Goal: Transaction & Acquisition: Purchase product/service

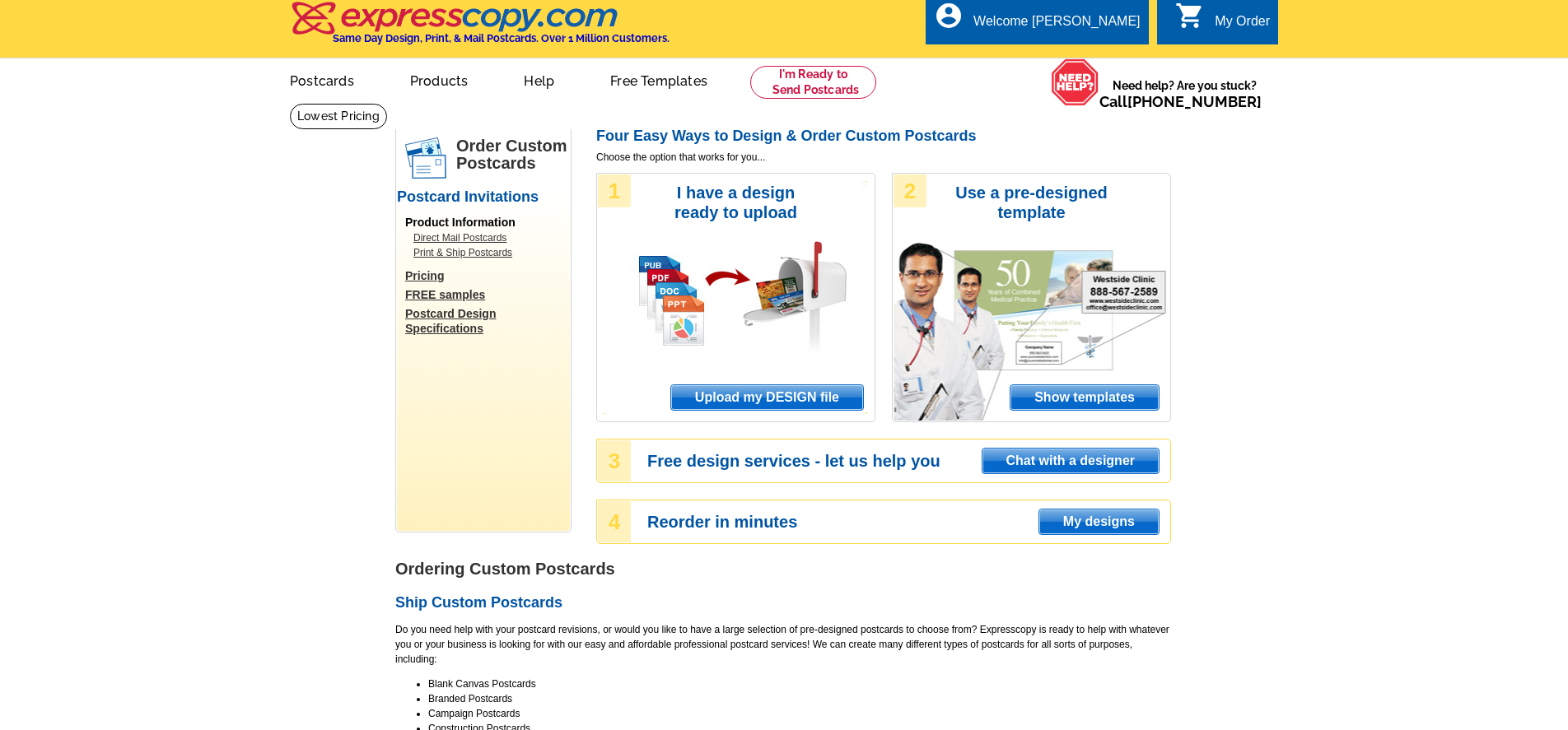
click at [815, 399] on span "Upload my DESIGN file" at bounding box center [766, 397] width 192 height 25
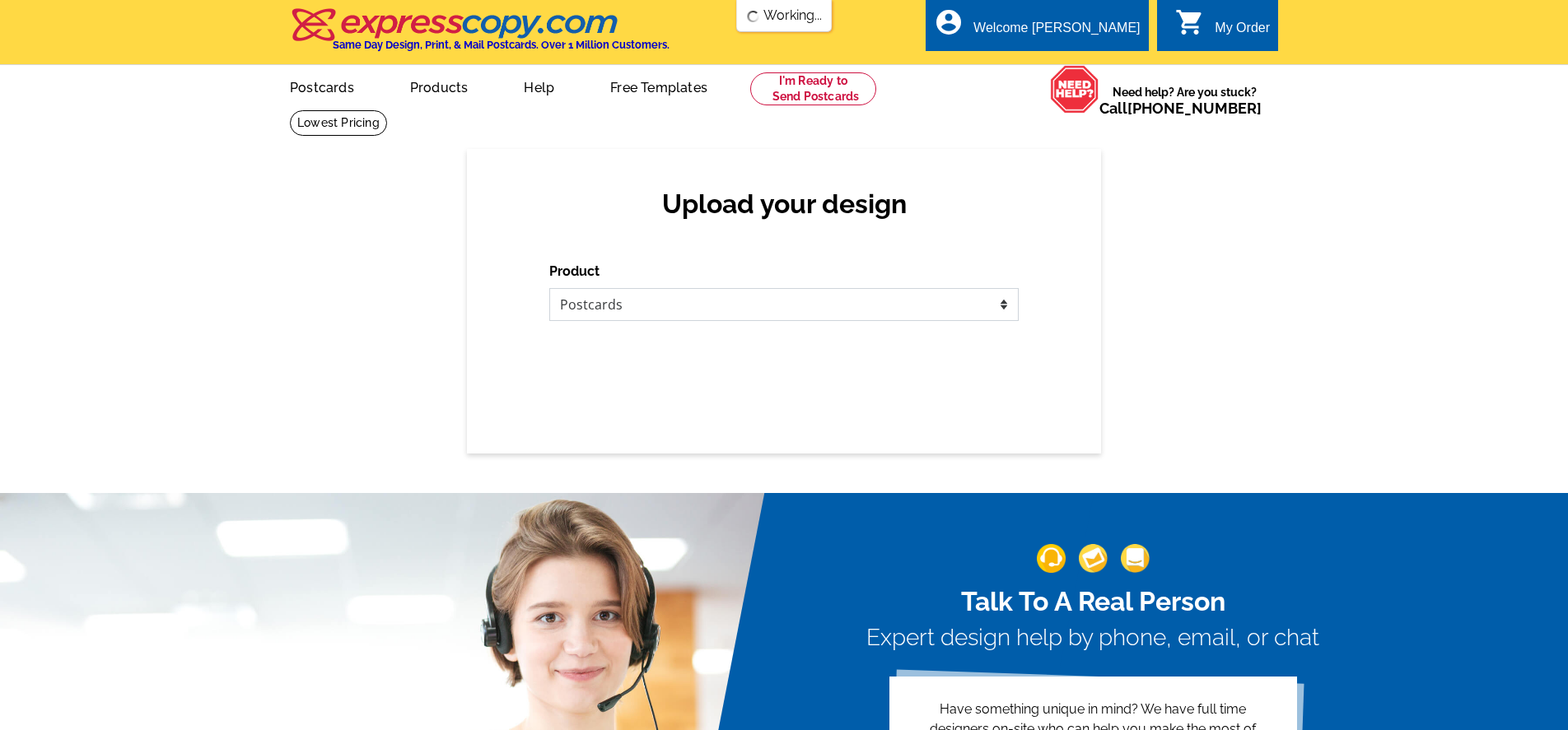
click at [748, 304] on select "Please select the type of file... Postcards Business Cards Letters and flyers G…" at bounding box center [783, 305] width 469 height 33
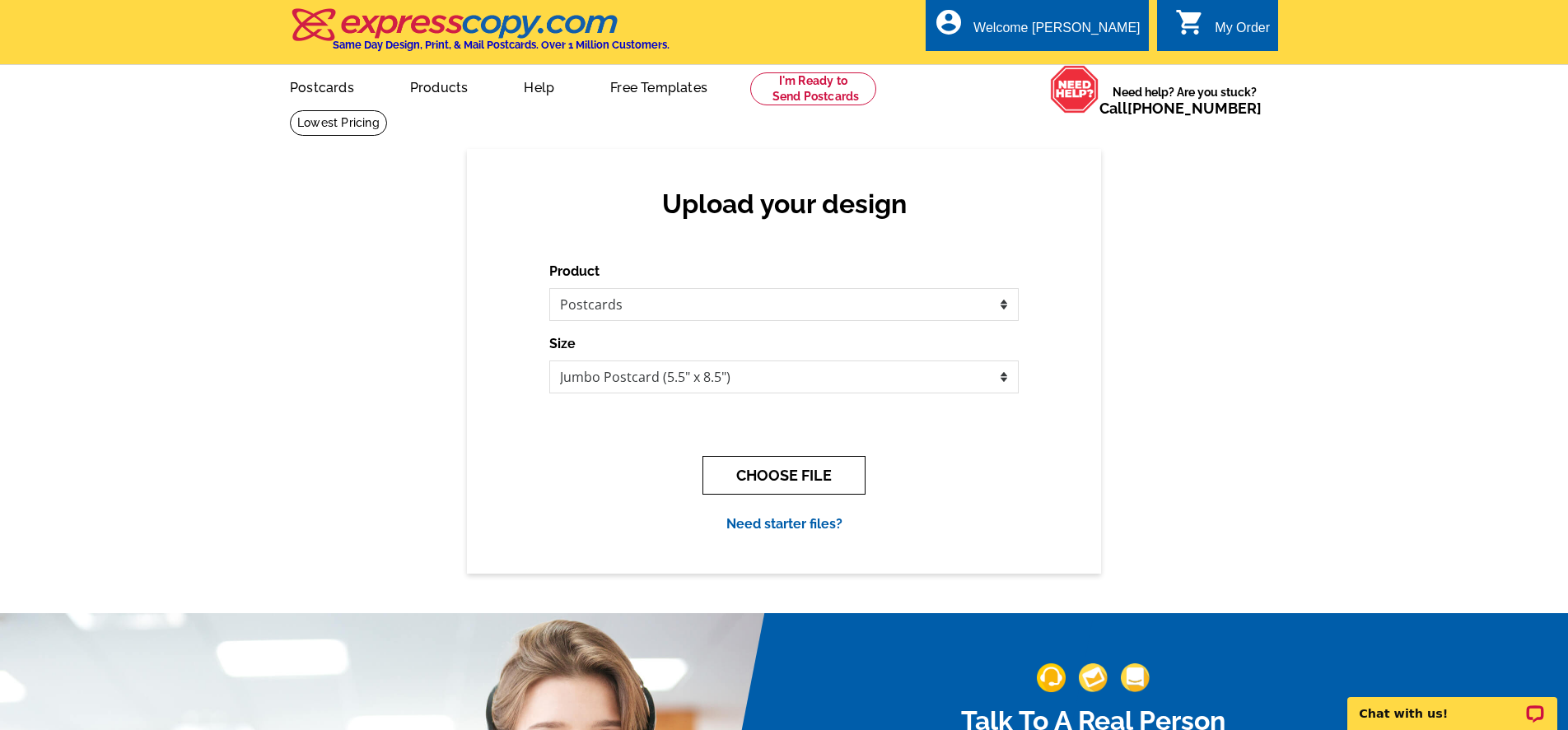
click at [781, 488] on button "CHOOSE FILE" at bounding box center [784, 475] width 163 height 38
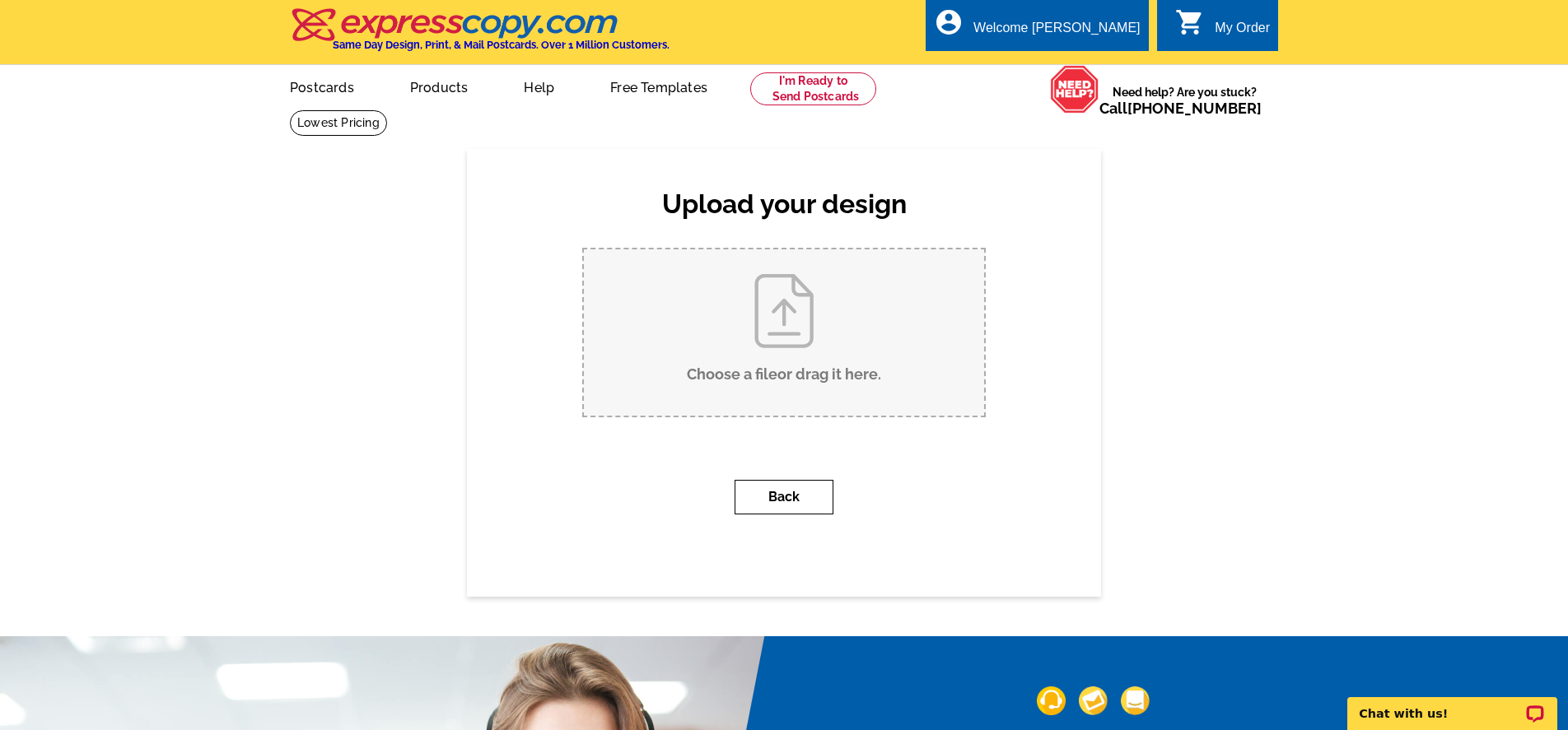
click at [767, 493] on button "Back" at bounding box center [784, 497] width 99 height 35
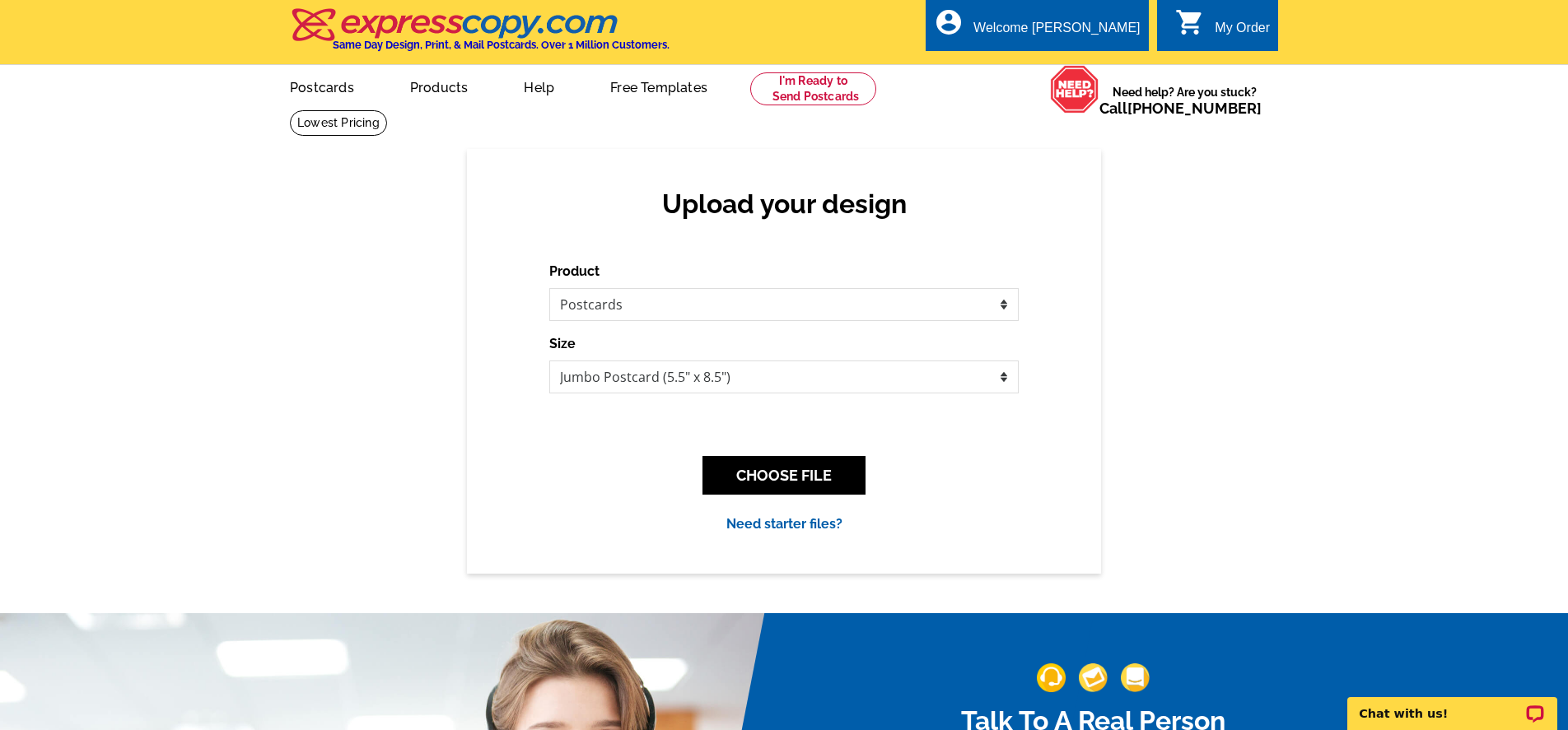
scroll to position [1, 0]
click at [661, 373] on select "Jumbo Postcard (5.5" x 8.5") Regular Postcard (4.25" x 5.6") Panoramic Postcard…" at bounding box center [783, 376] width 469 height 33
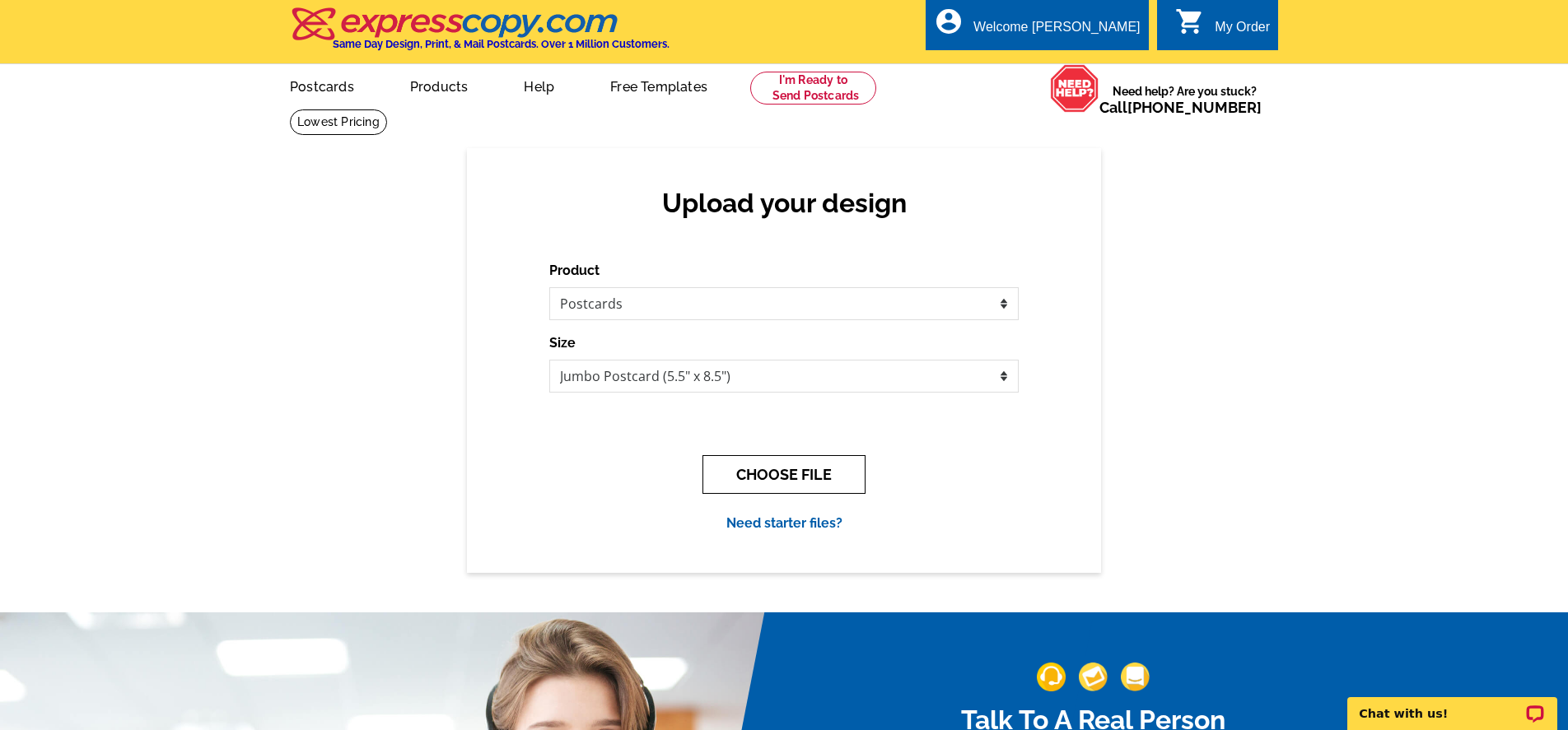
click at [799, 480] on button "CHOOSE FILE" at bounding box center [784, 474] width 163 height 38
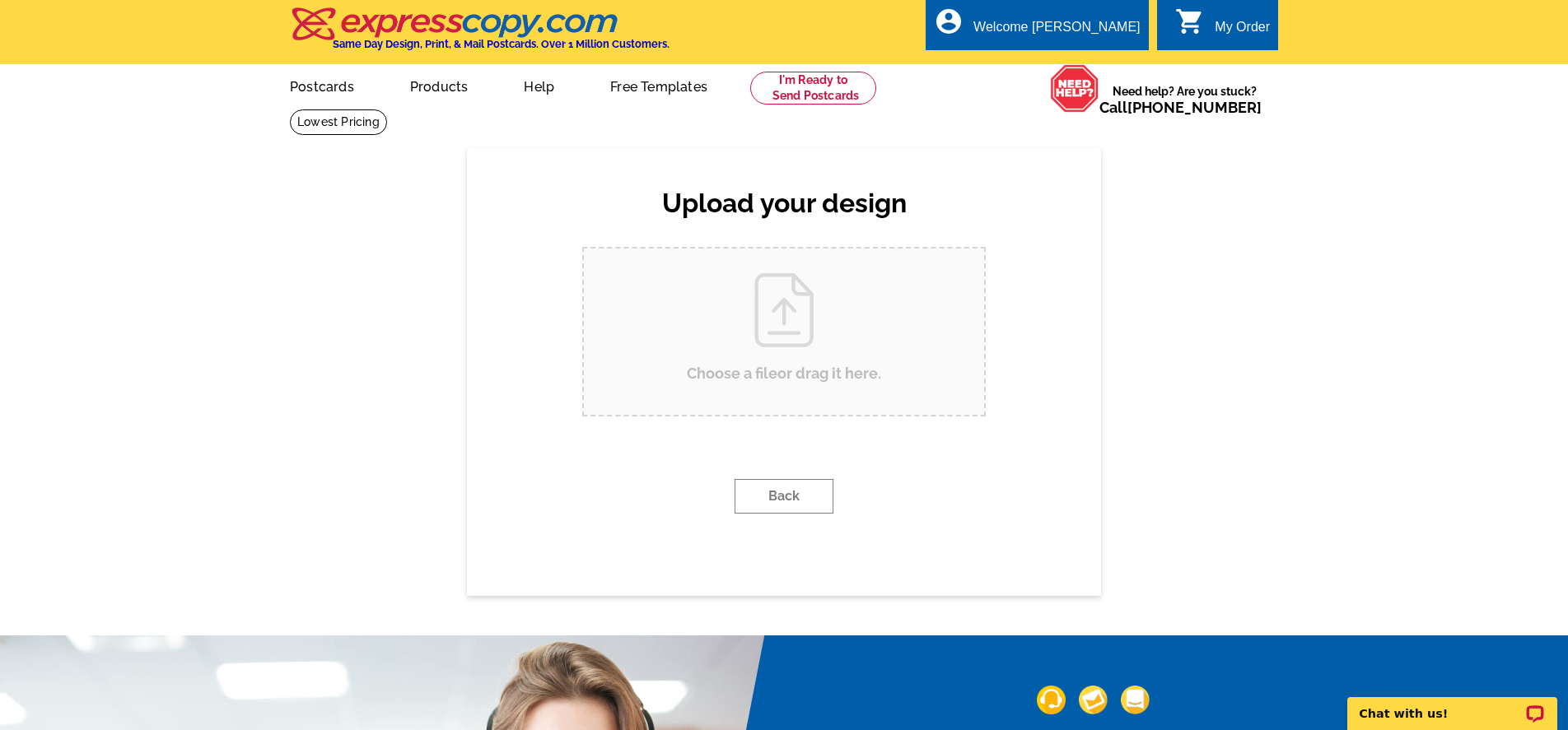
scroll to position [0, 0]
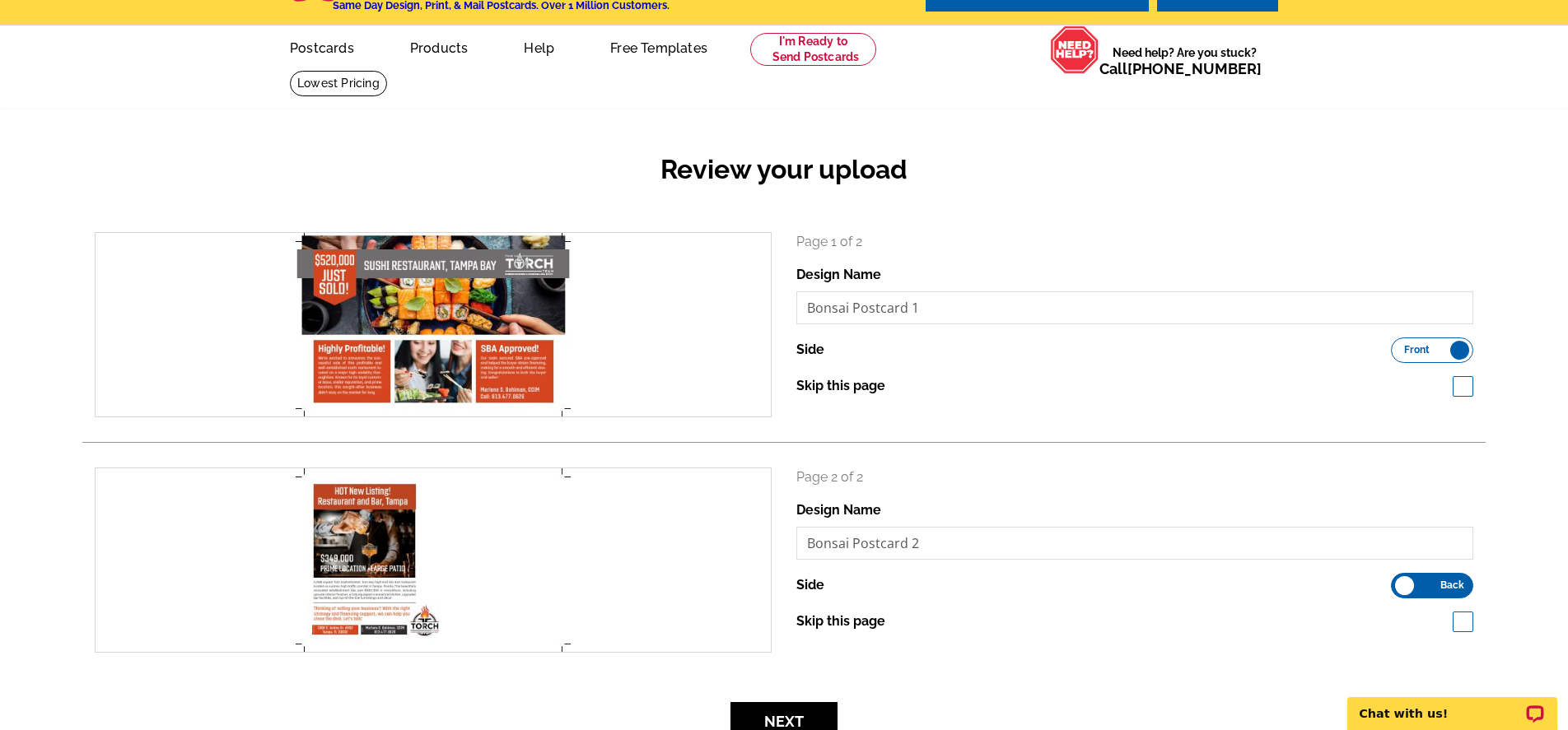
scroll to position [41, 0]
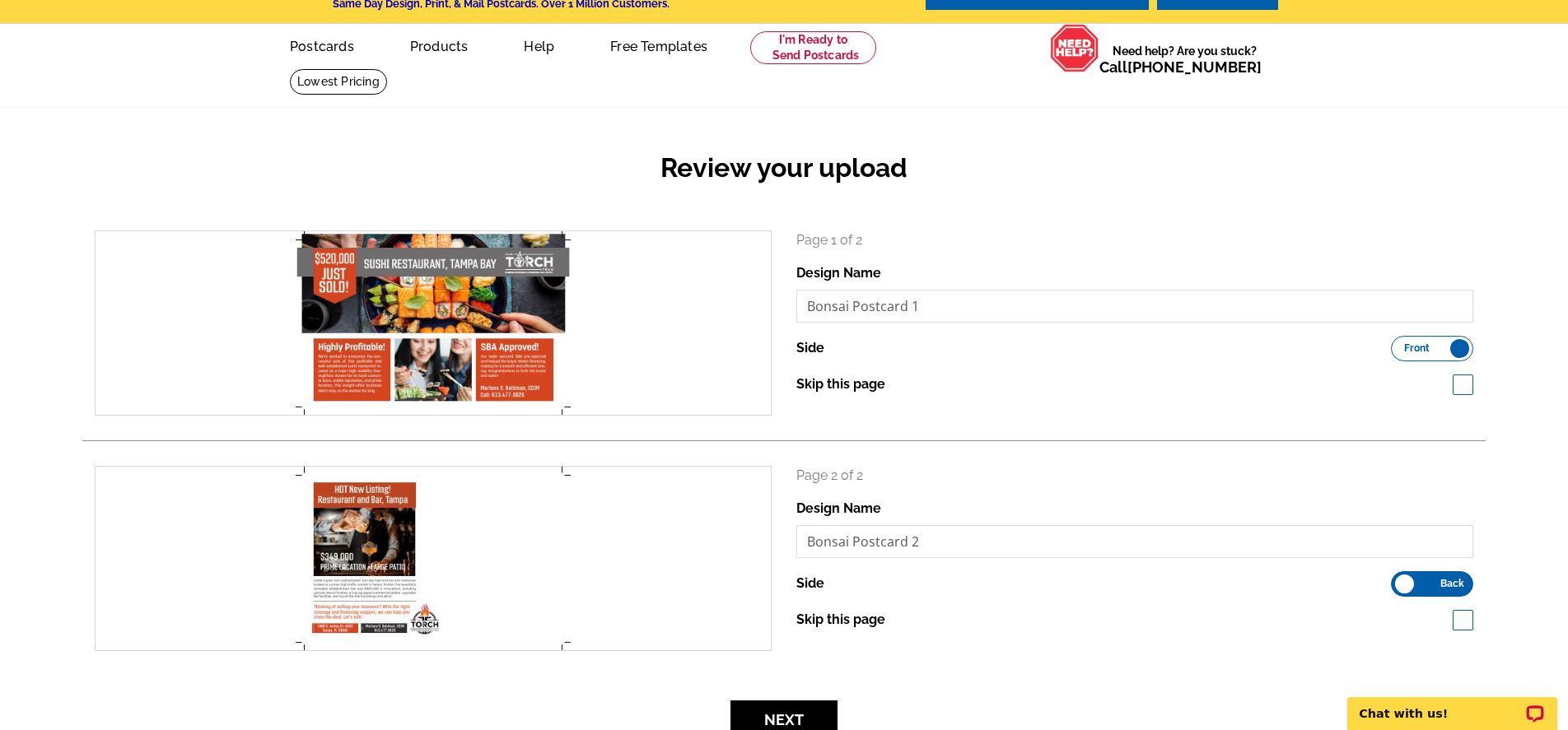
click at [1444, 581] on span "Back" at bounding box center [1452, 584] width 24 height 9
click at [1399, 579] on input "Front Back" at bounding box center [1399, 579] width 0 height 0
click at [1428, 582] on span "Front" at bounding box center [1416, 584] width 26 height 9
click at [1399, 579] on input "Front Back" at bounding box center [1399, 579] width 0 height 0
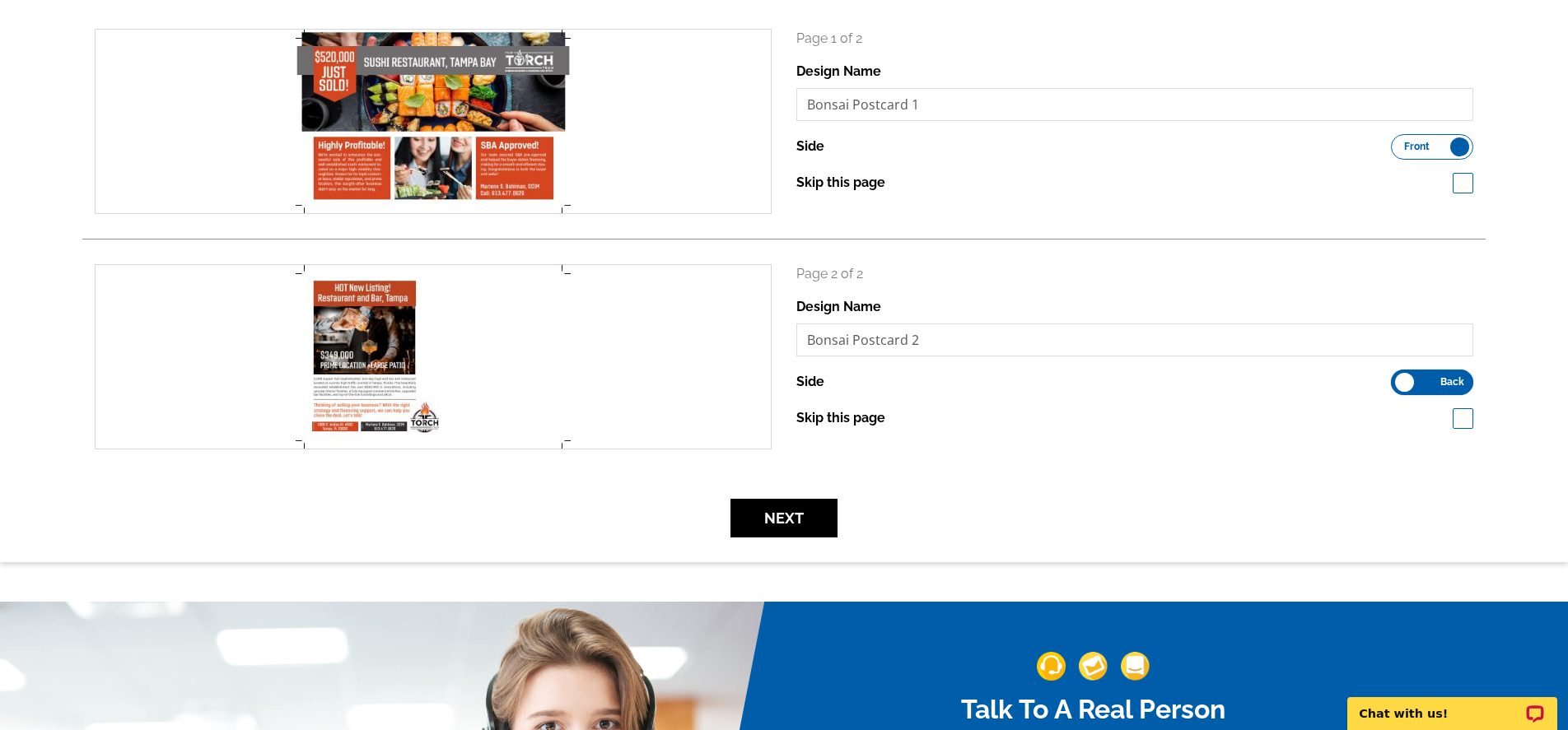
scroll to position [246, 0]
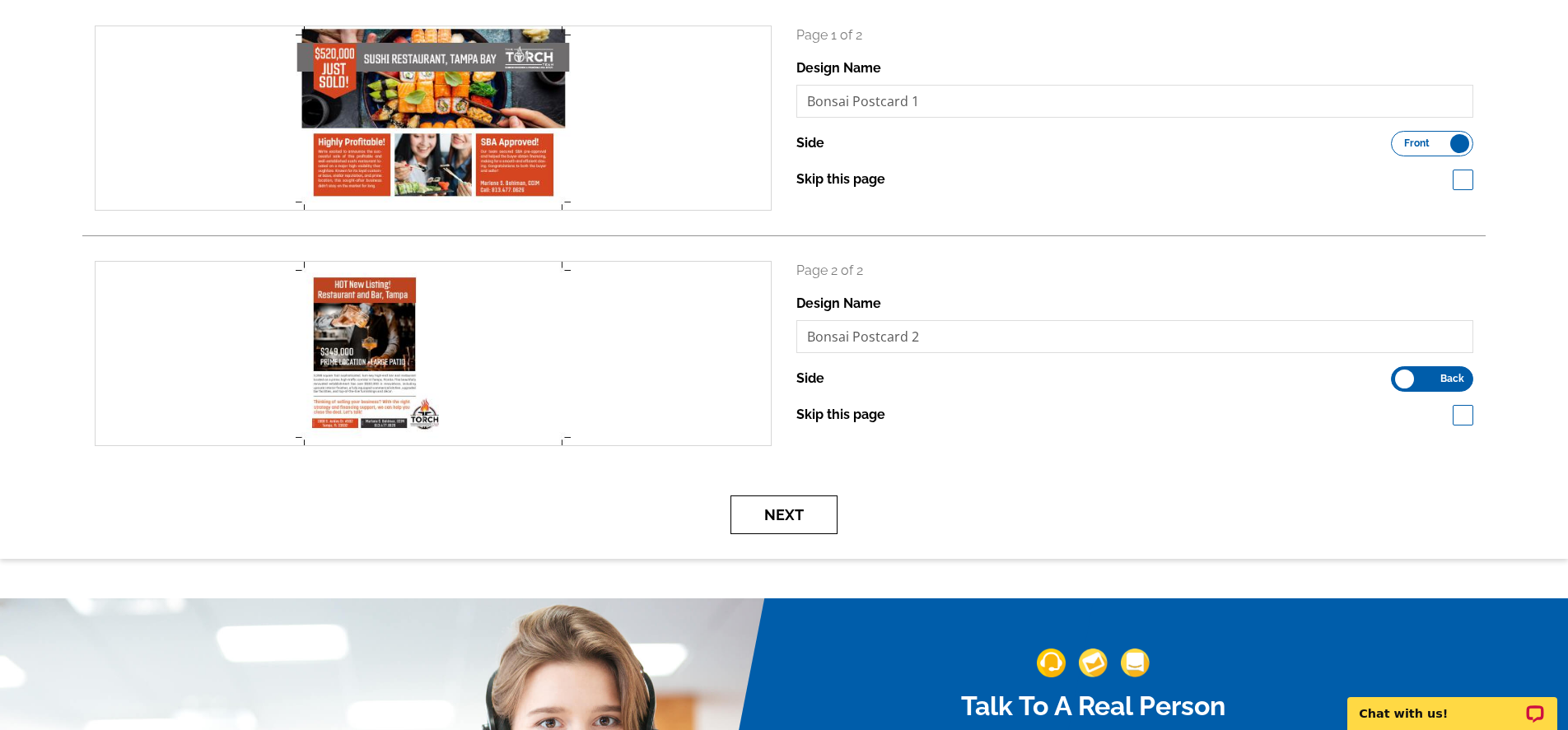
click at [779, 511] on button "Next" at bounding box center [784, 514] width 107 height 38
click at [787, 514] on button "Next" at bounding box center [784, 514] width 107 height 38
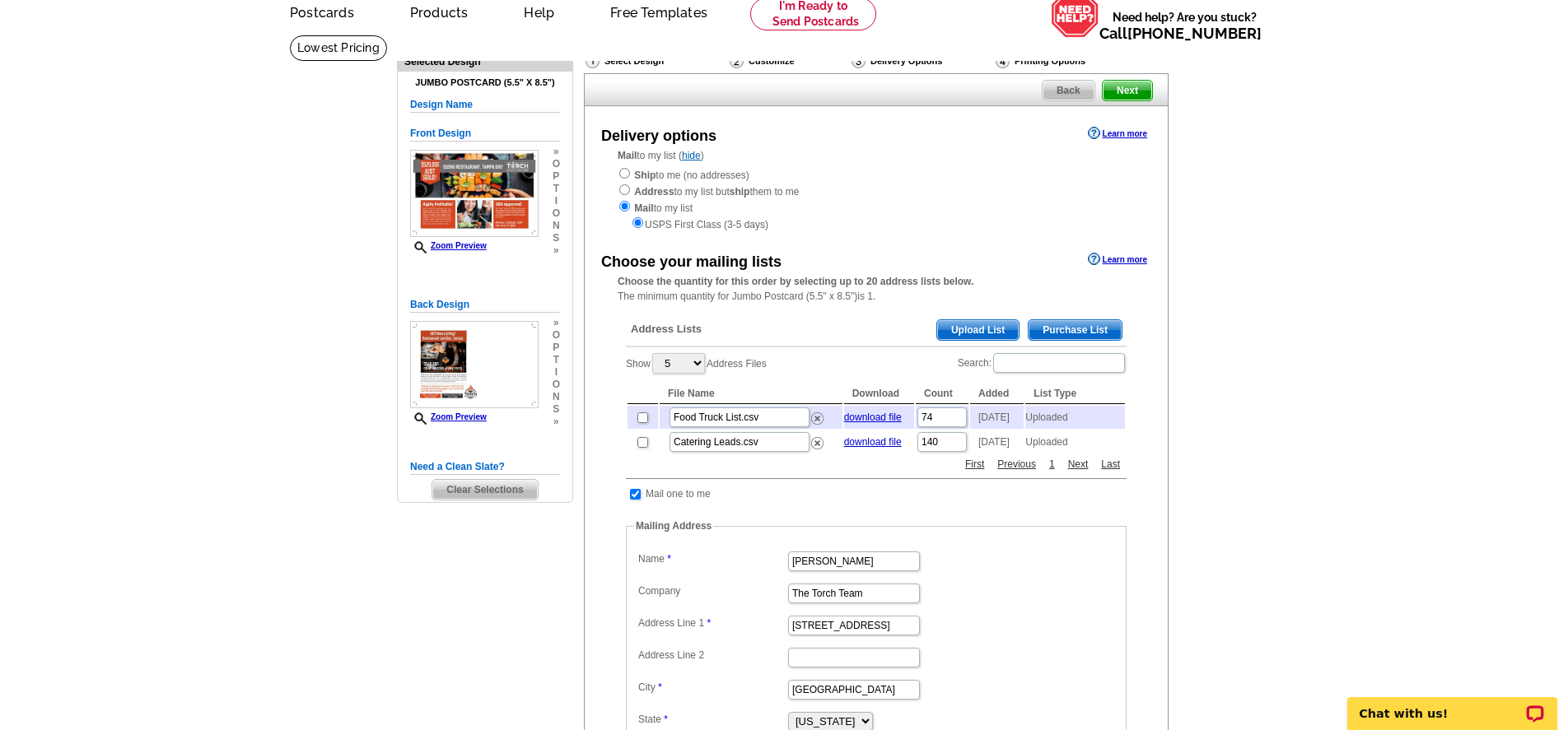
scroll to position [77, 0]
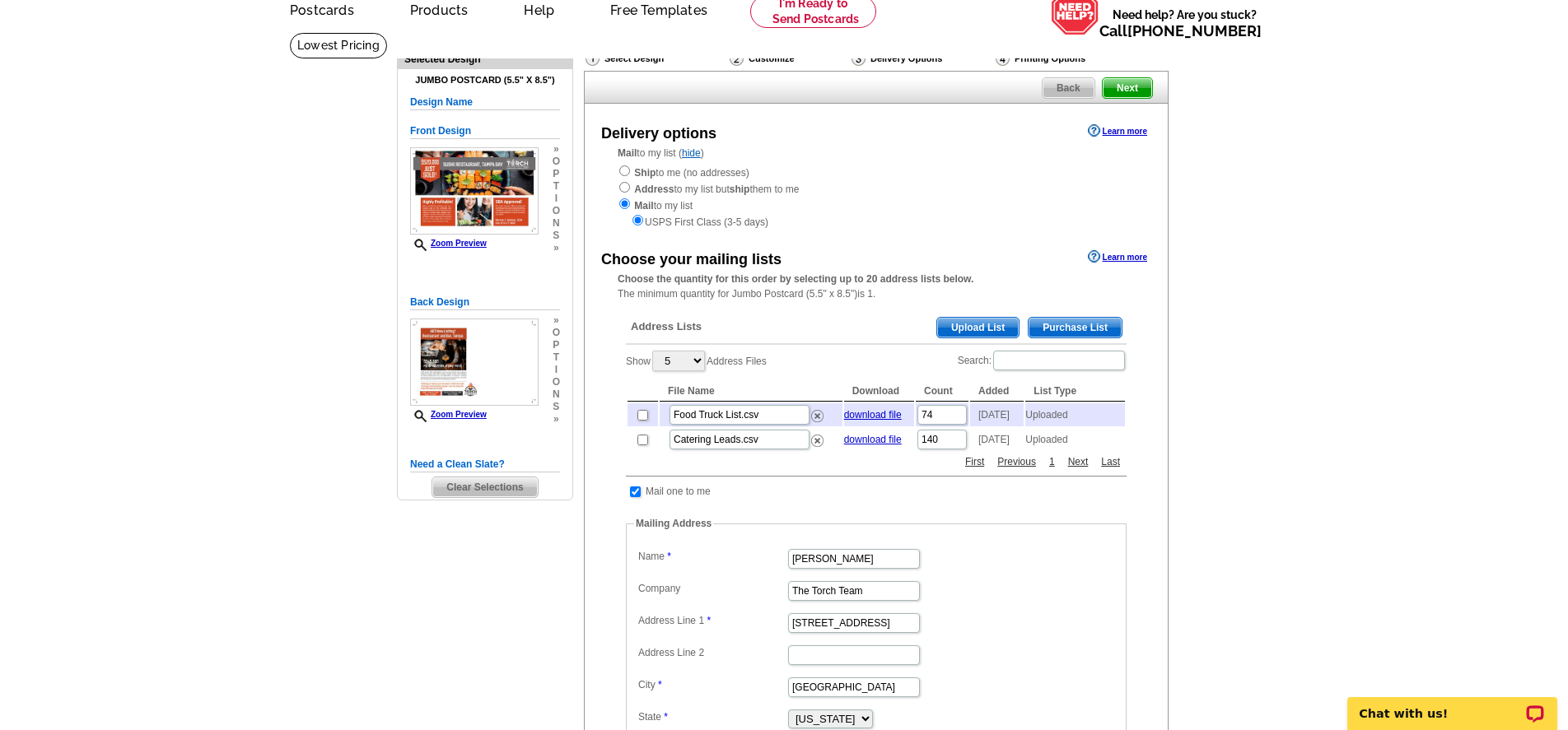
click at [954, 322] on span "Upload List" at bounding box center [978, 327] width 82 height 20
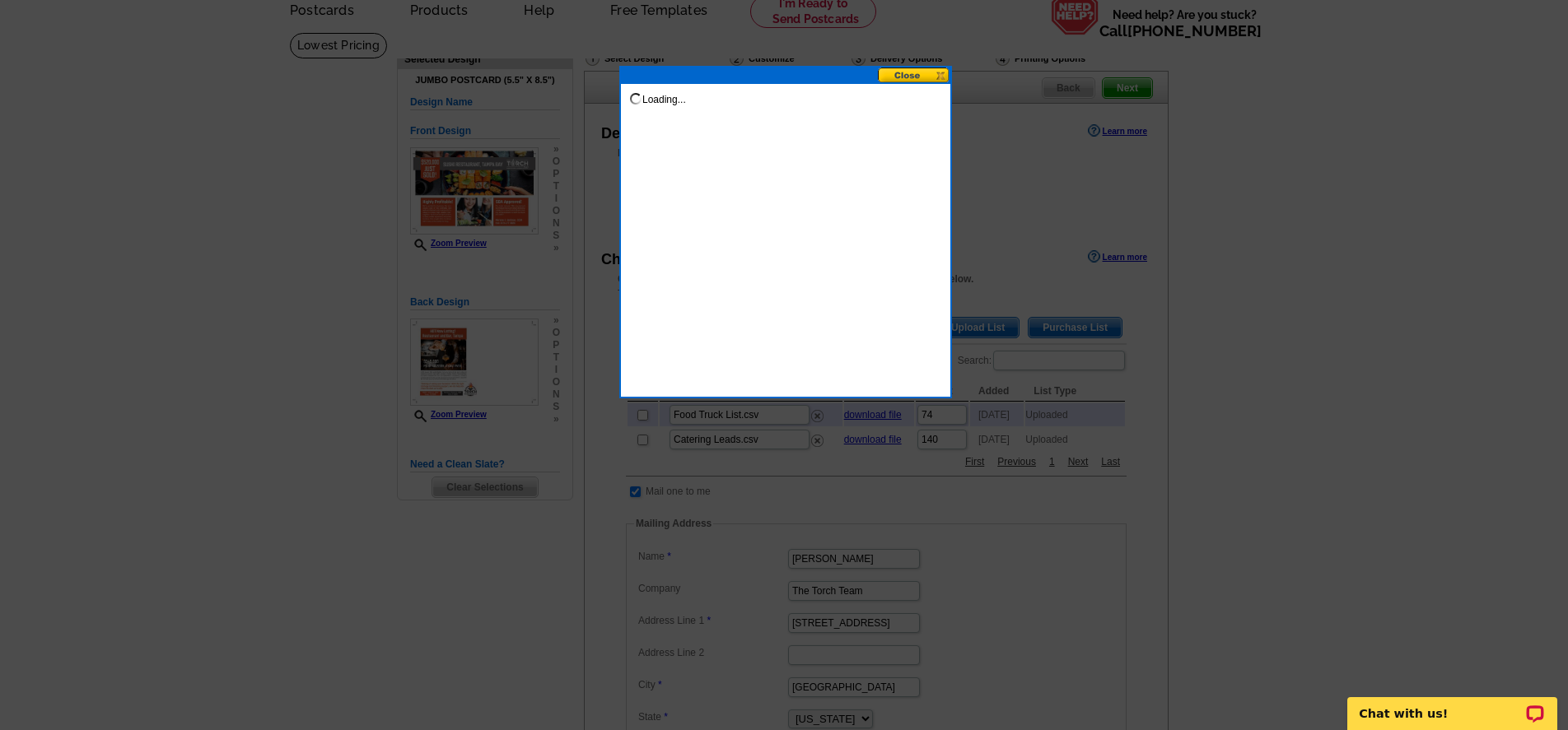
click at [898, 76] on button at bounding box center [913, 75] width 72 height 15
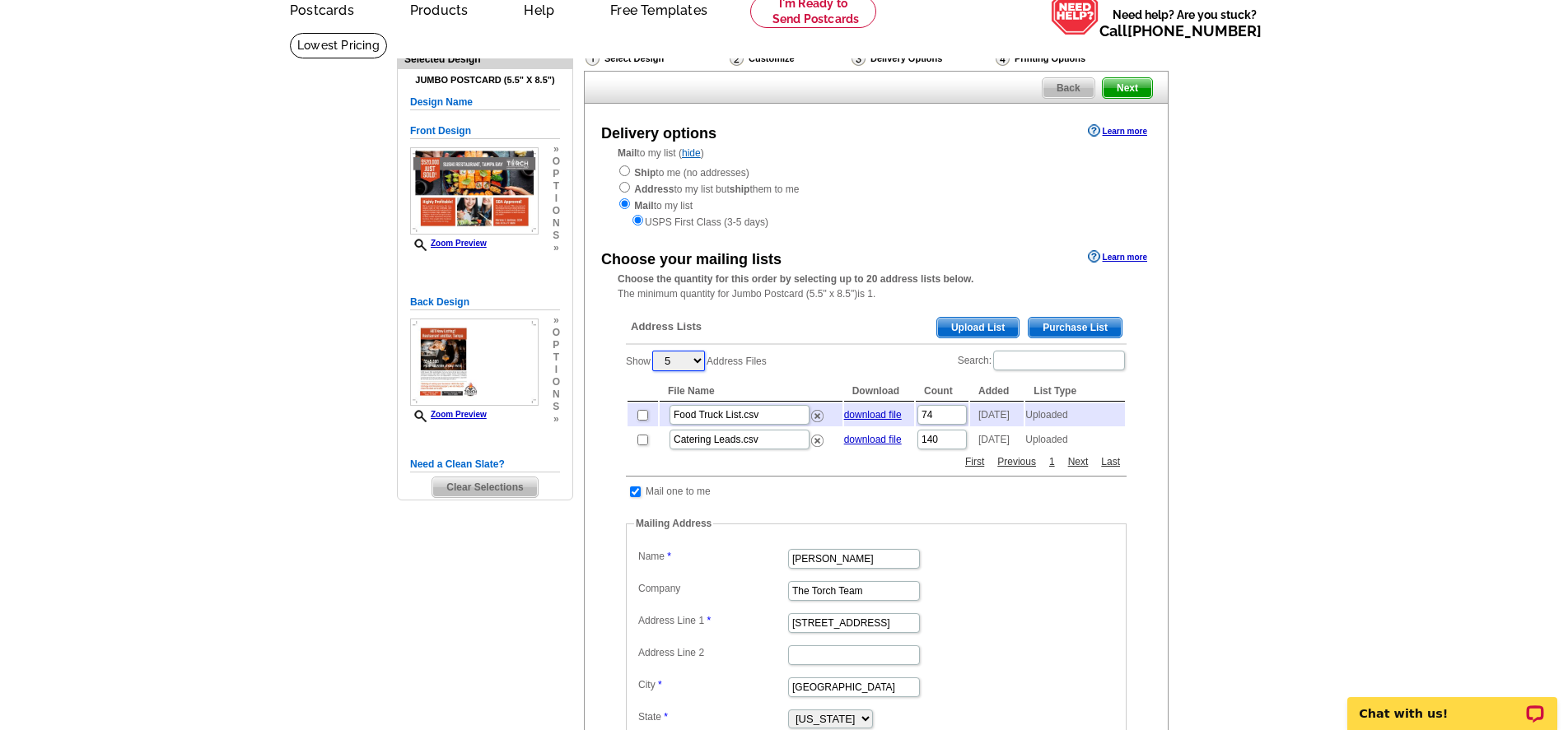
click at [691, 362] on select "5 10 25 50 100" at bounding box center [678, 361] width 53 height 20
click at [965, 332] on span "Upload List" at bounding box center [978, 327] width 82 height 20
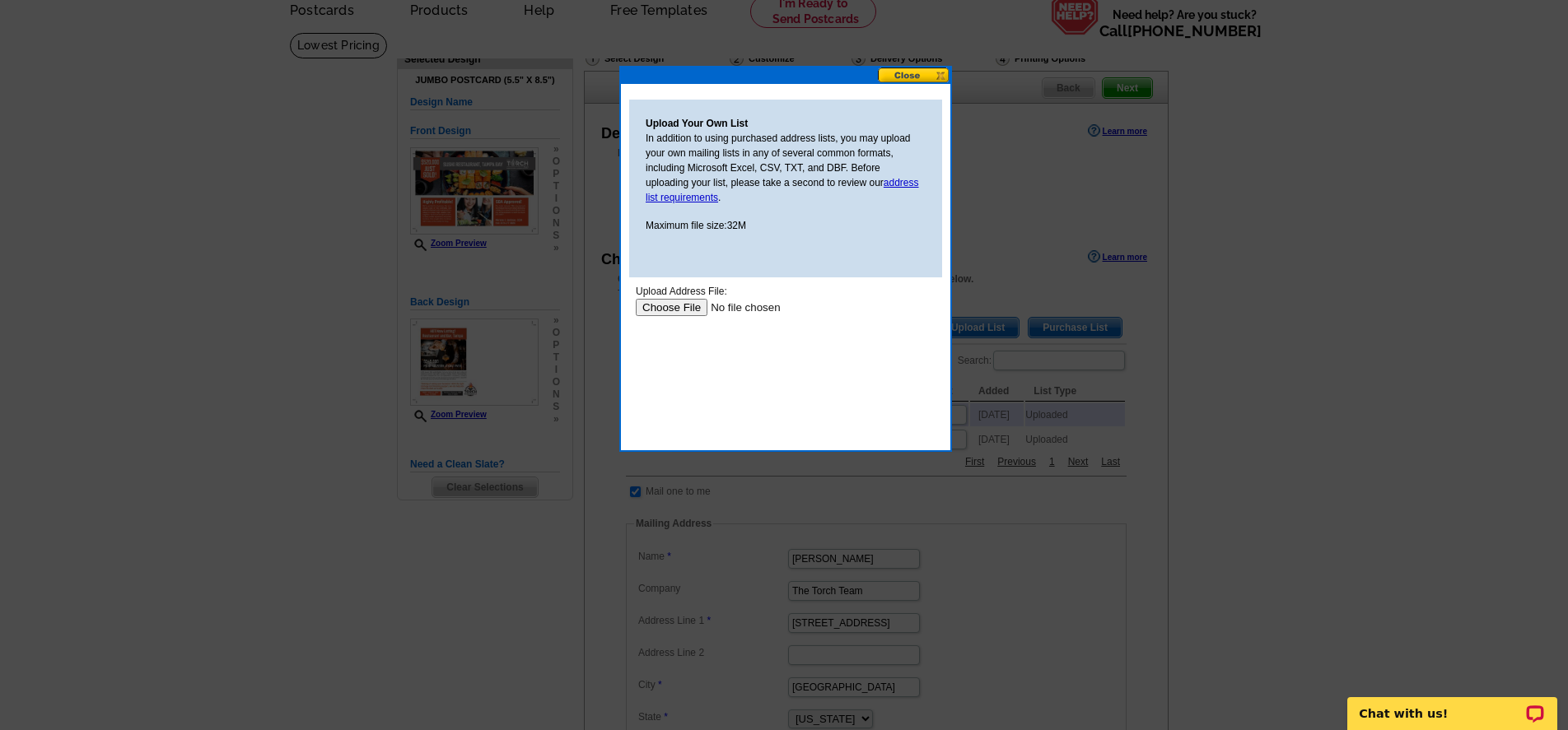
scroll to position [0, 0]
click at [666, 311] on input "file" at bounding box center [740, 307] width 209 height 17
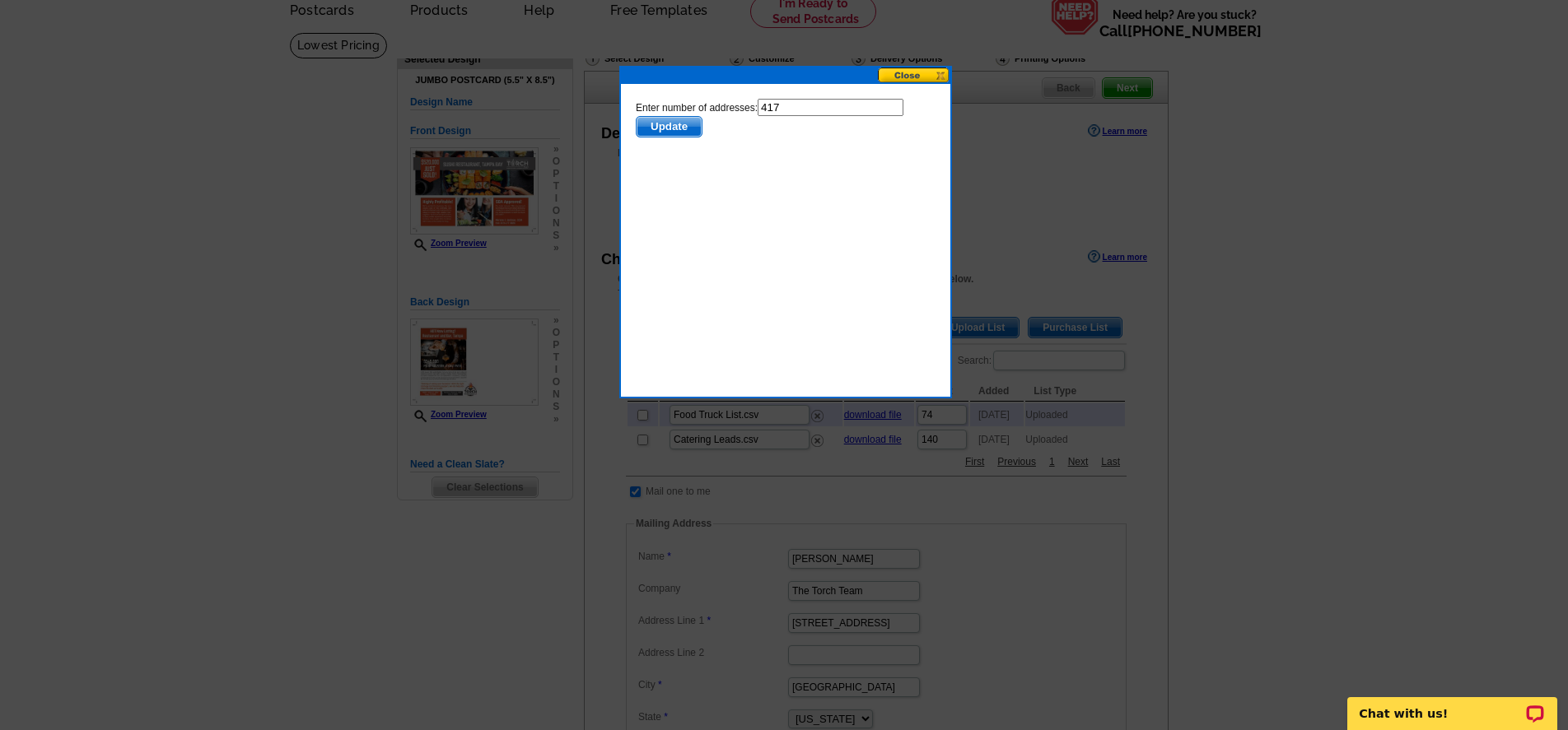
click at [661, 128] on span "Update" at bounding box center [669, 126] width 65 height 20
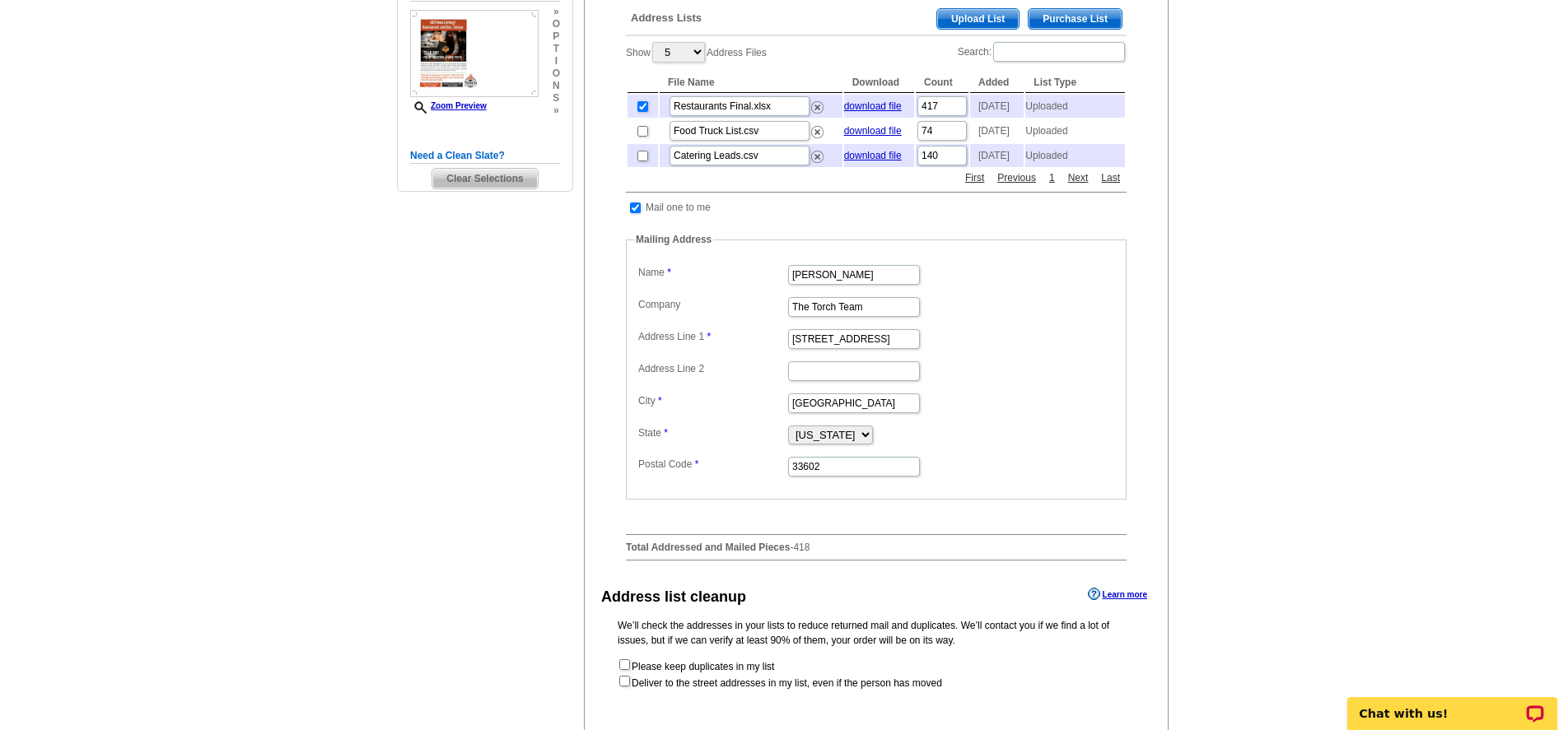
scroll to position [394, 0]
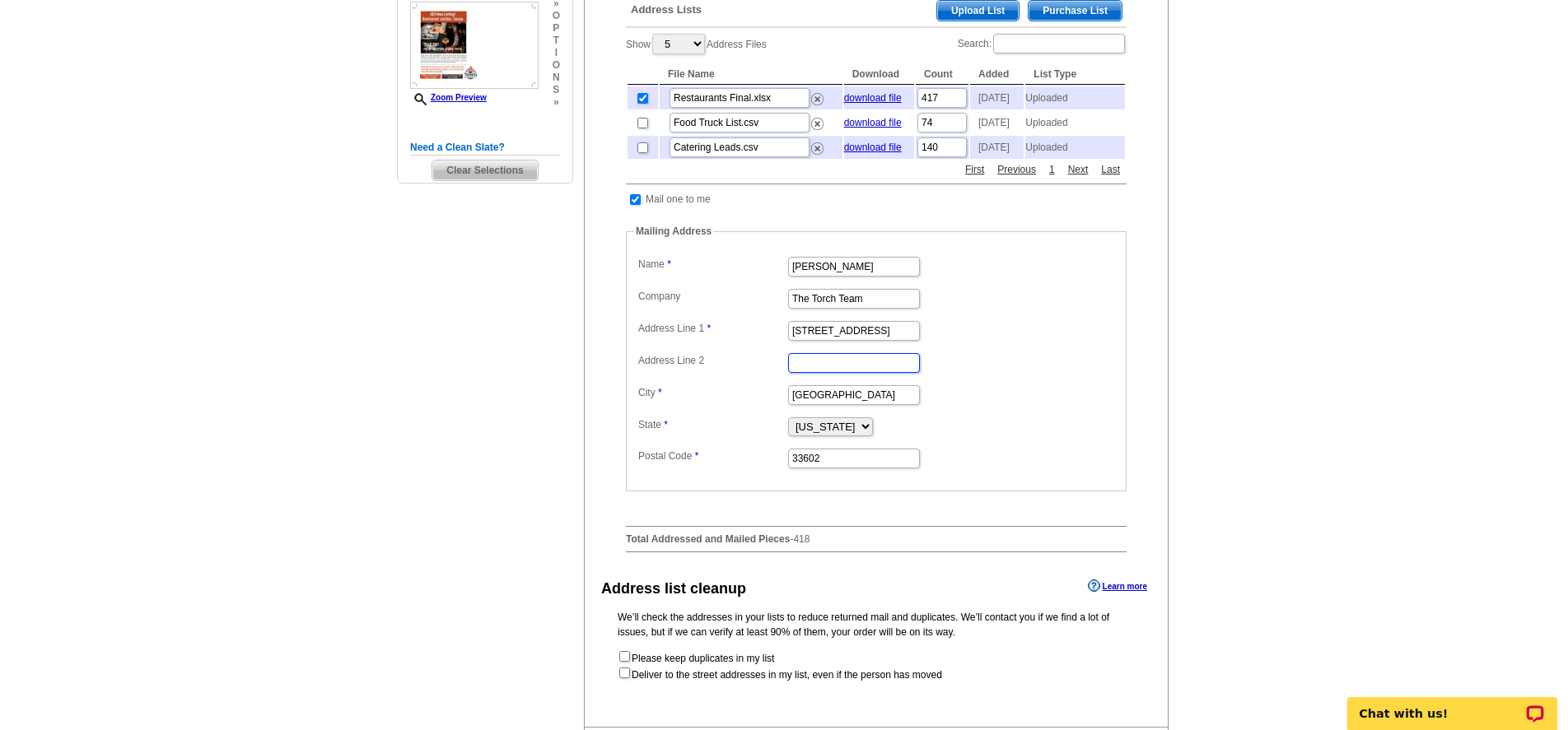
click at [842, 373] on input "Address Line 2" at bounding box center [854, 362] width 132 height 20
click at [874, 340] on input "1000 North Ashley Drive Suite 502" at bounding box center [854, 330] width 132 height 20
drag, startPoint x: 854, startPoint y: 349, endPoint x: 943, endPoint y: 355, distance: 89.2
click at [944, 342] on dd "1000 North Ashley Drive Suite 502" at bounding box center [876, 329] width 484 height 26
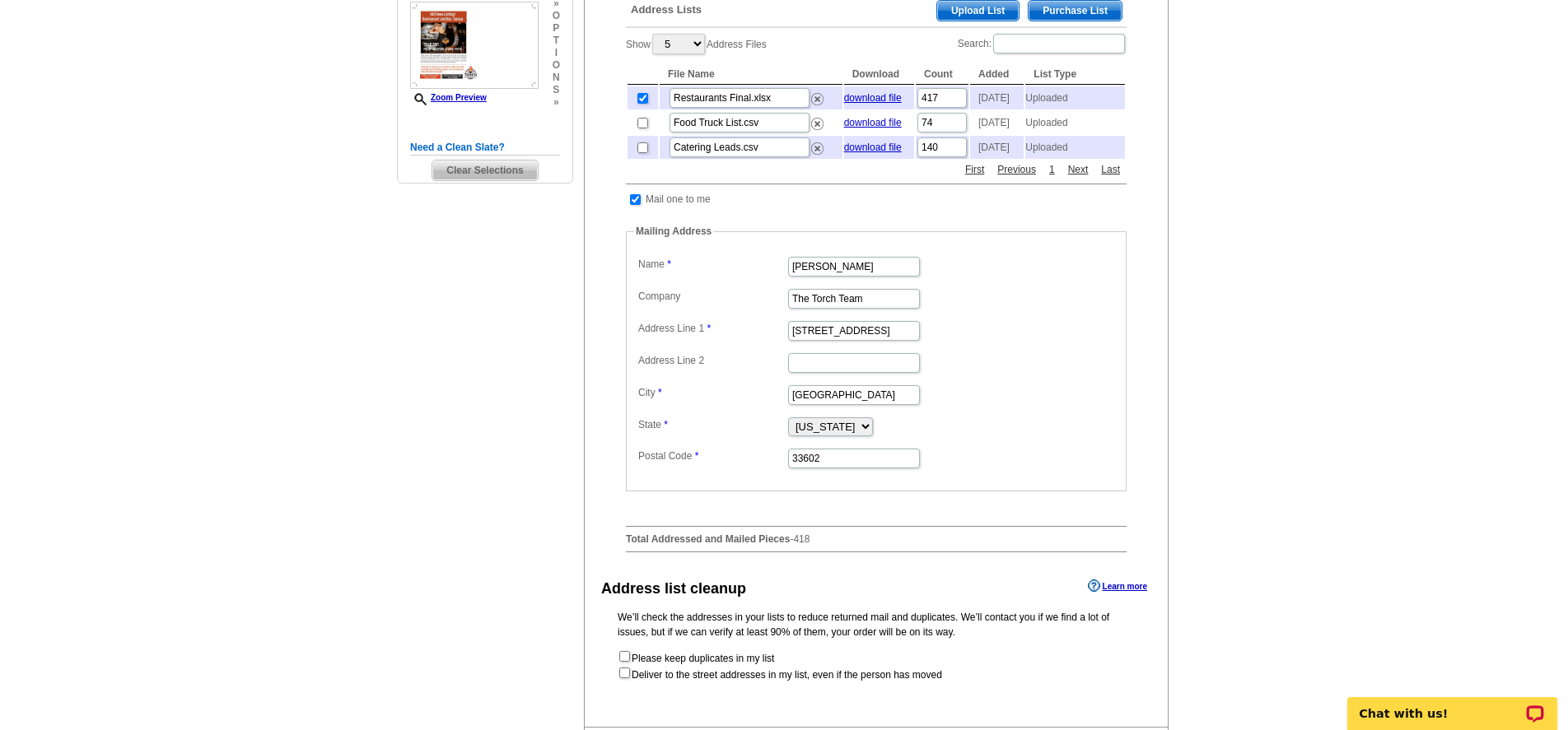
scroll to position [0, 0]
click at [1068, 342] on dd "1000 North Ashley Drive Suite 502" at bounding box center [876, 329] width 484 height 26
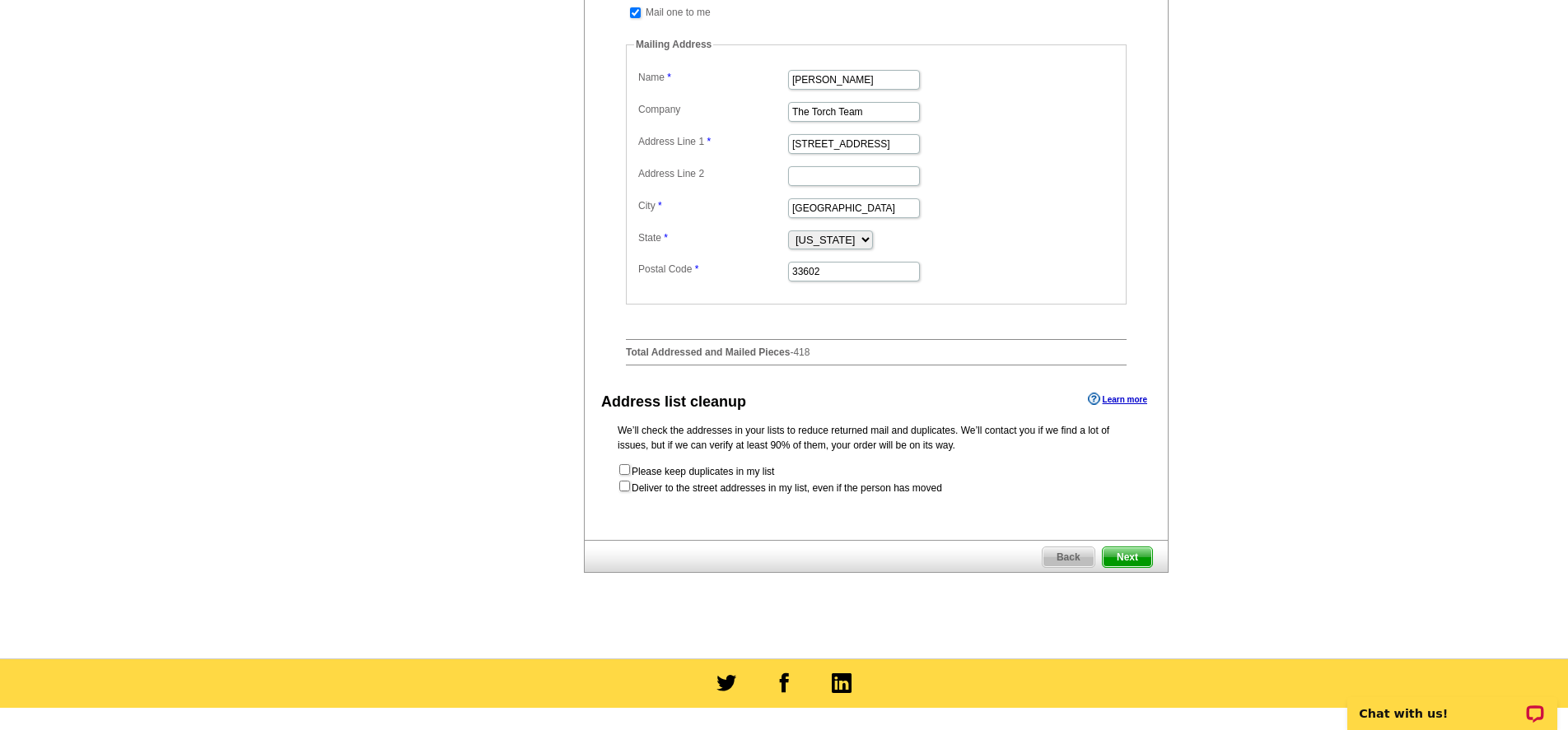
scroll to position [692, 0]
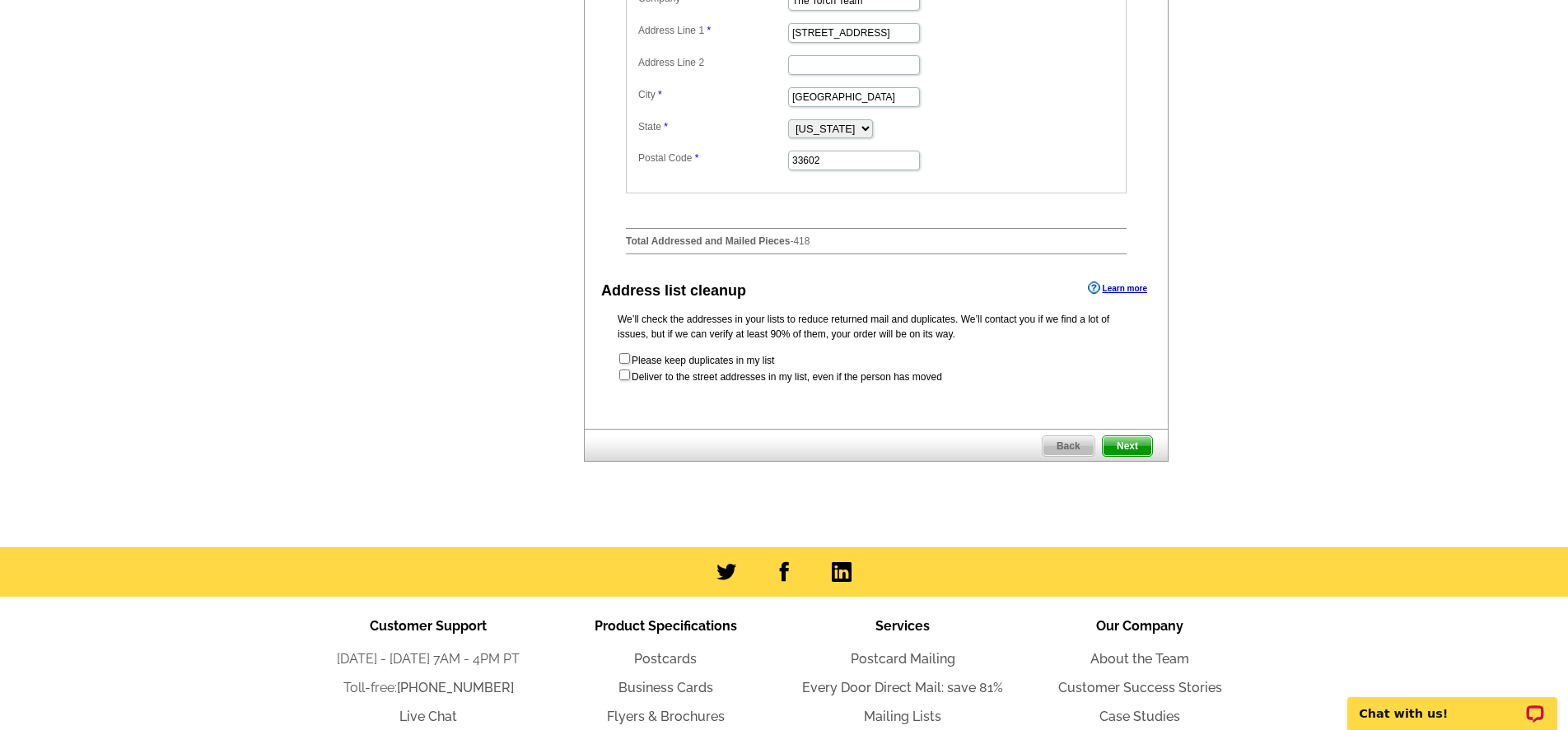
click at [1131, 456] on span "Next" at bounding box center [1127, 446] width 49 height 20
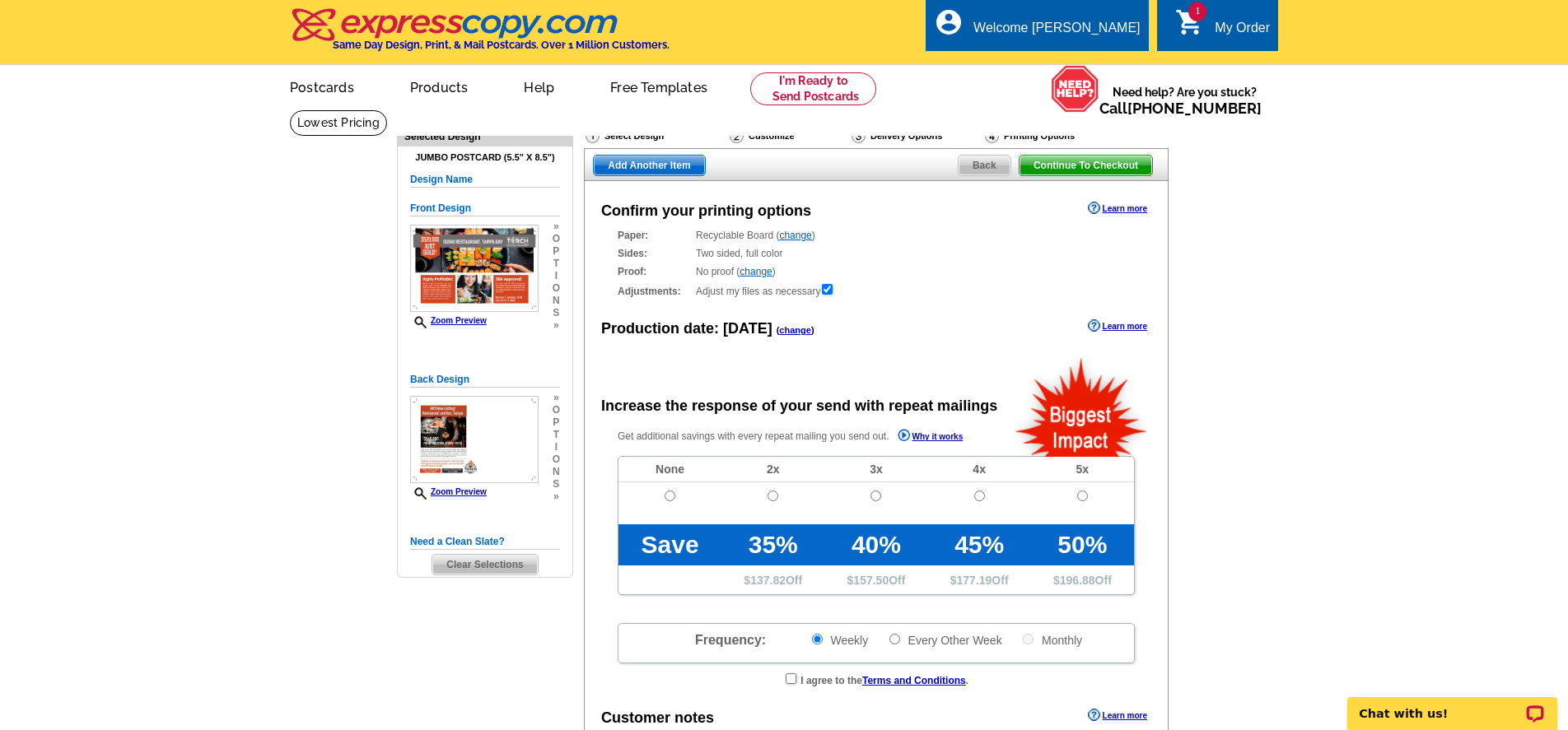
radio input "false"
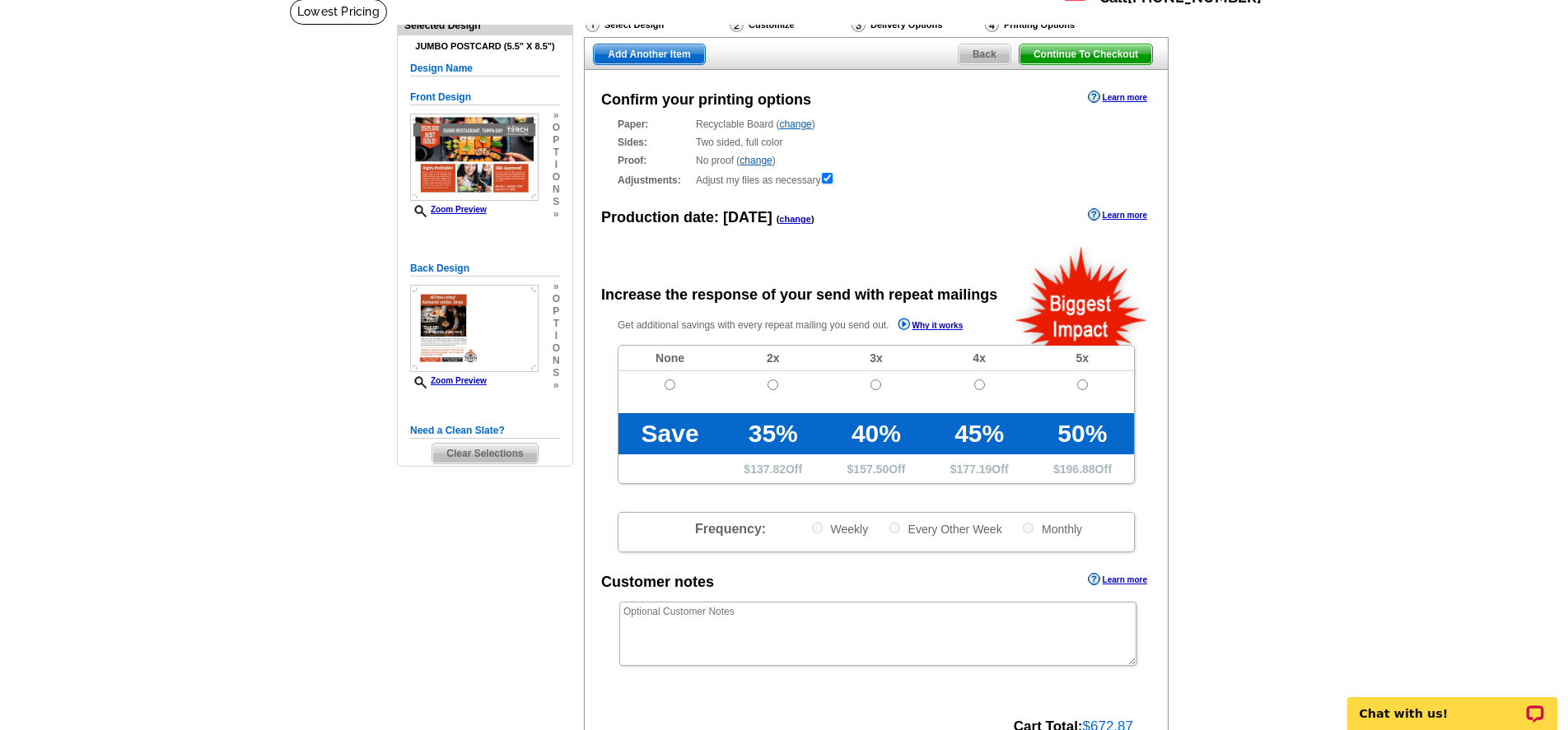
scroll to position [121, 0]
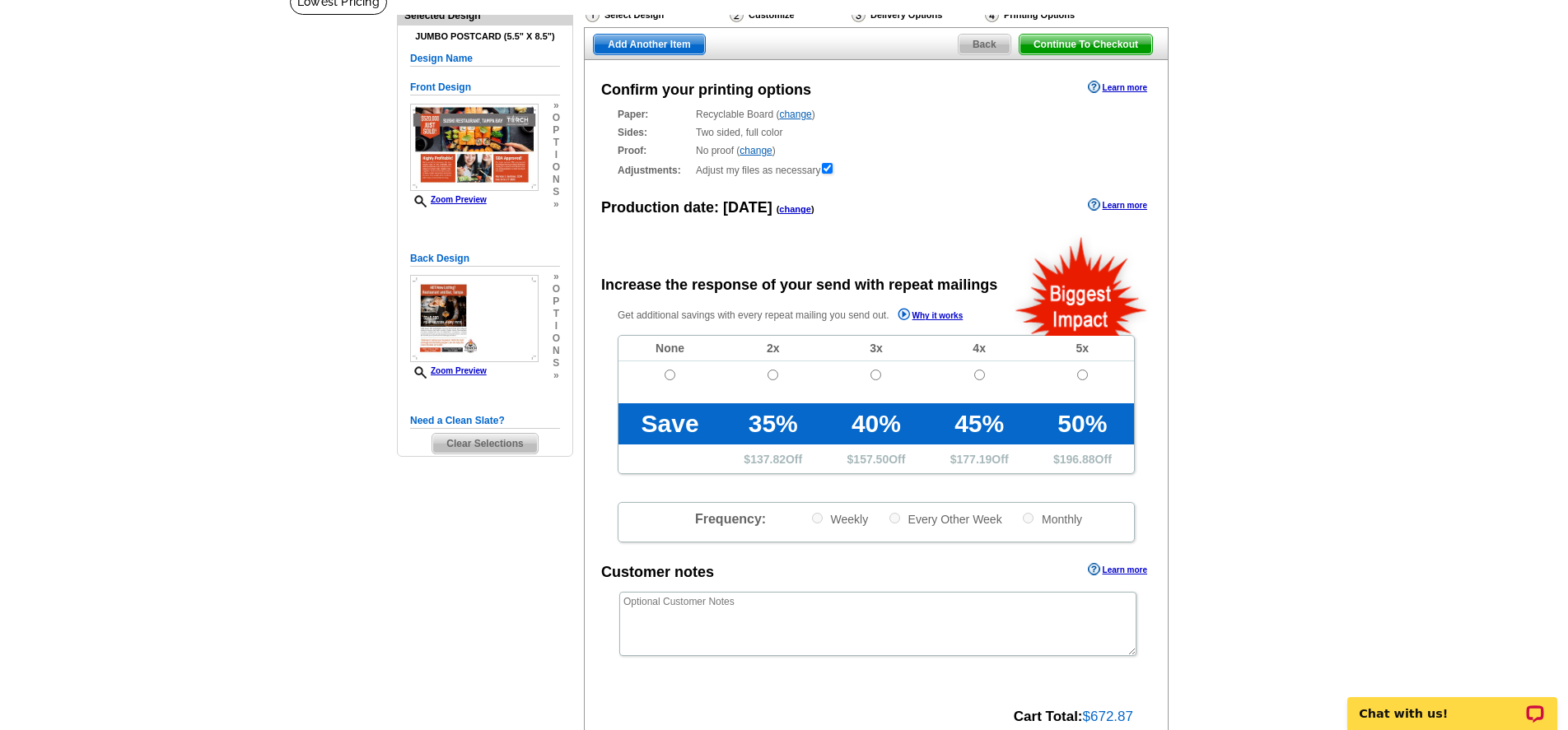
click at [796, 113] on link "change" at bounding box center [795, 115] width 32 height 12
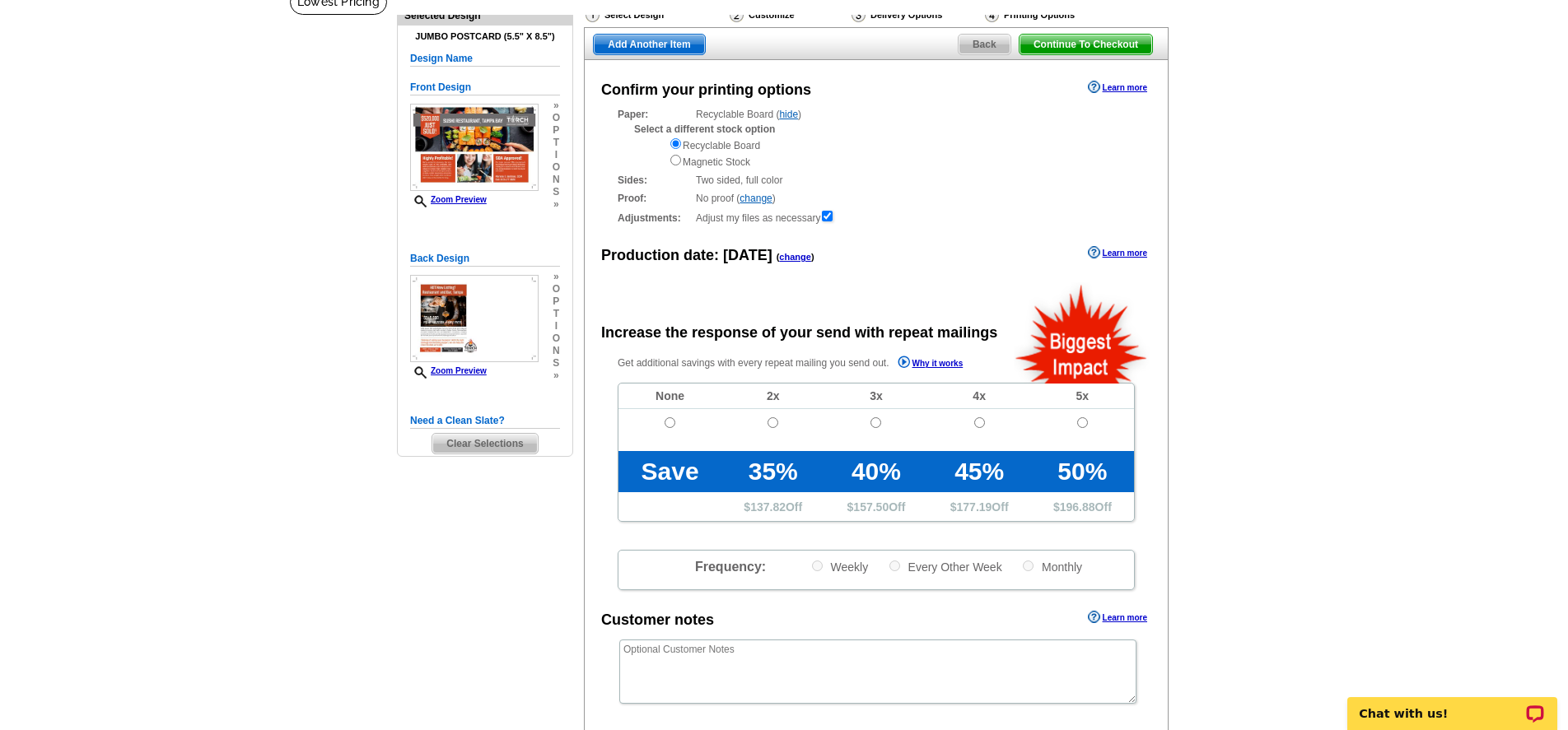
click at [796, 113] on link "hide" at bounding box center [788, 115] width 19 height 12
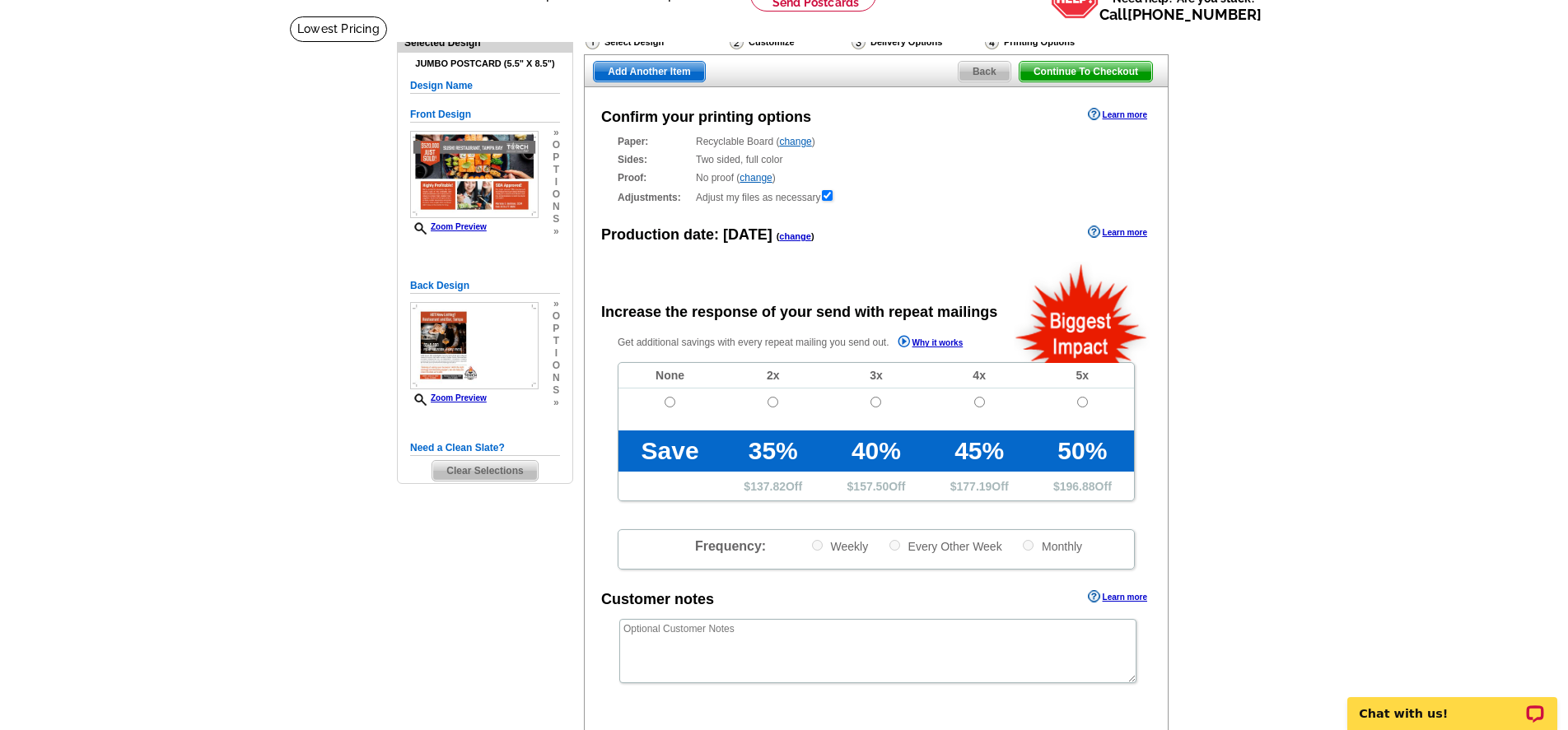
scroll to position [88, 0]
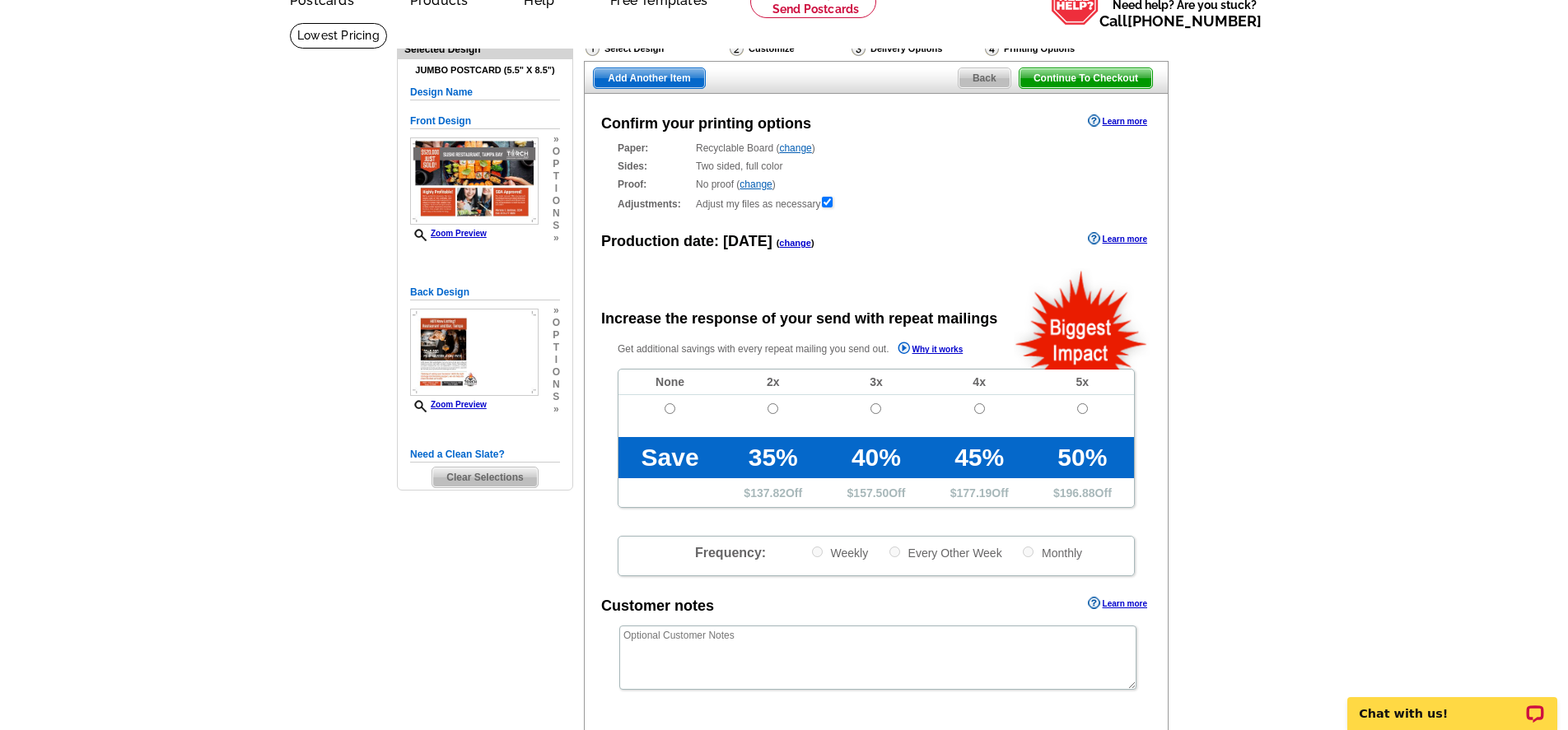
click at [781, 242] on link "change" at bounding box center [795, 243] width 32 height 10
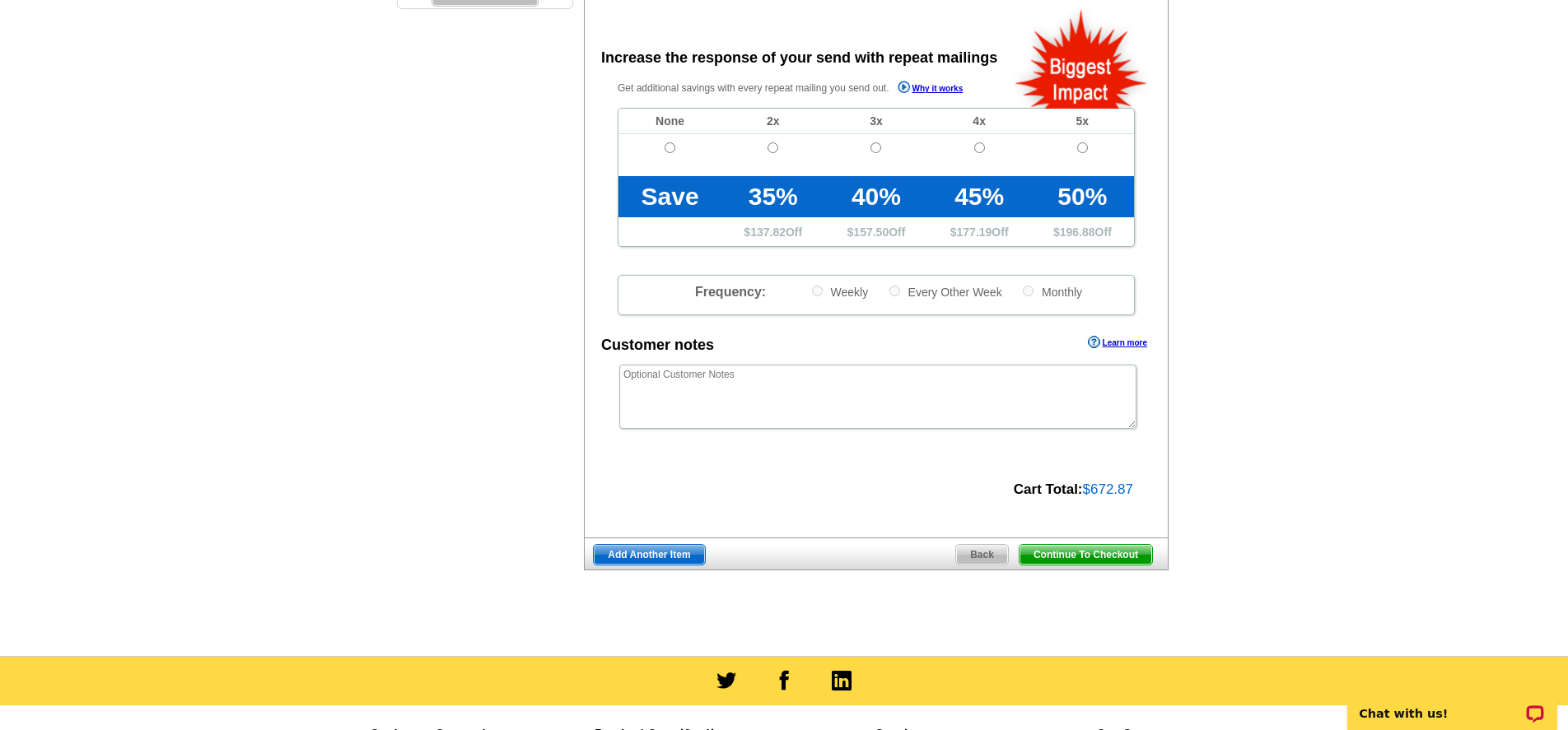
scroll to position [575, 0]
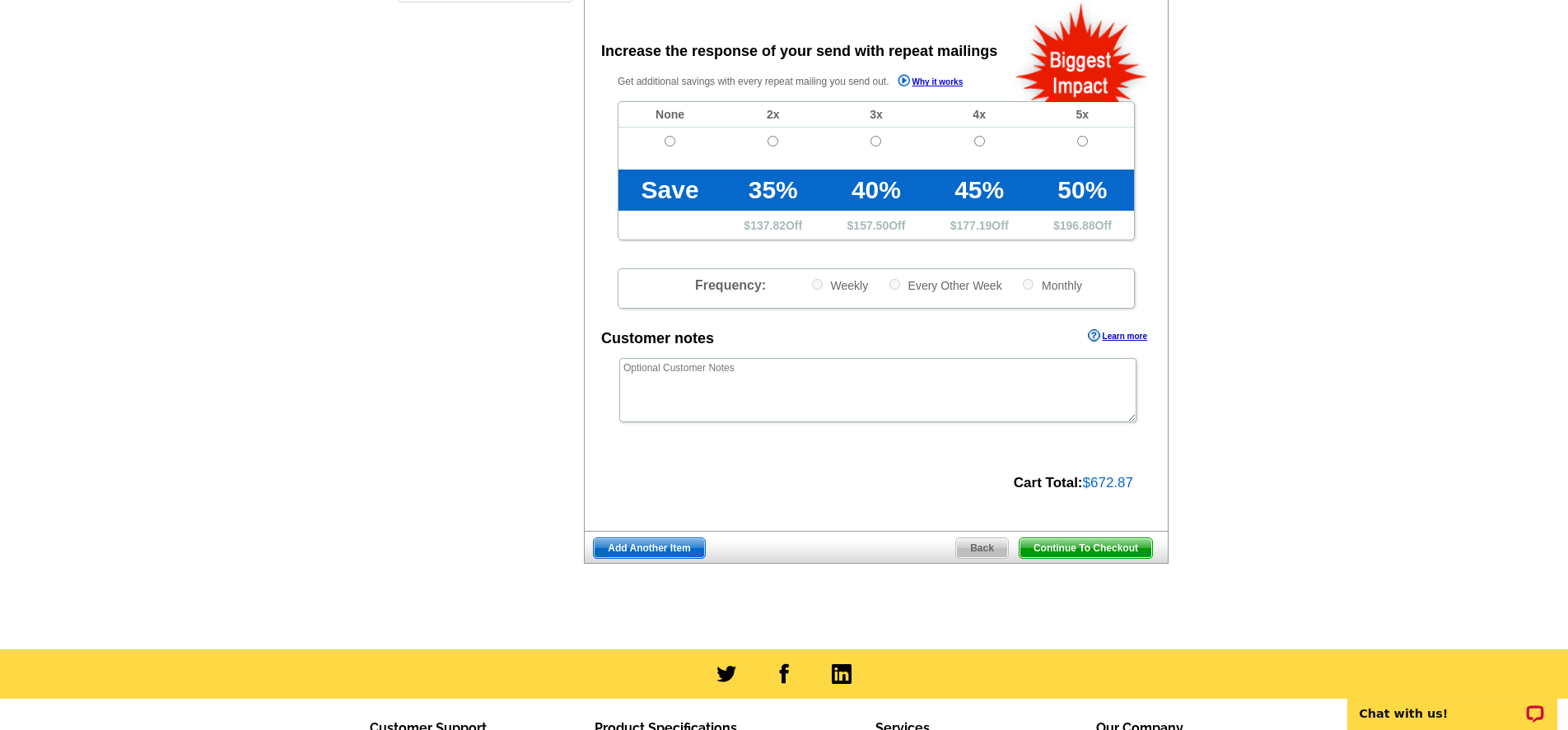
click at [1088, 547] on span "Continue To Checkout" at bounding box center [1085, 548] width 133 height 20
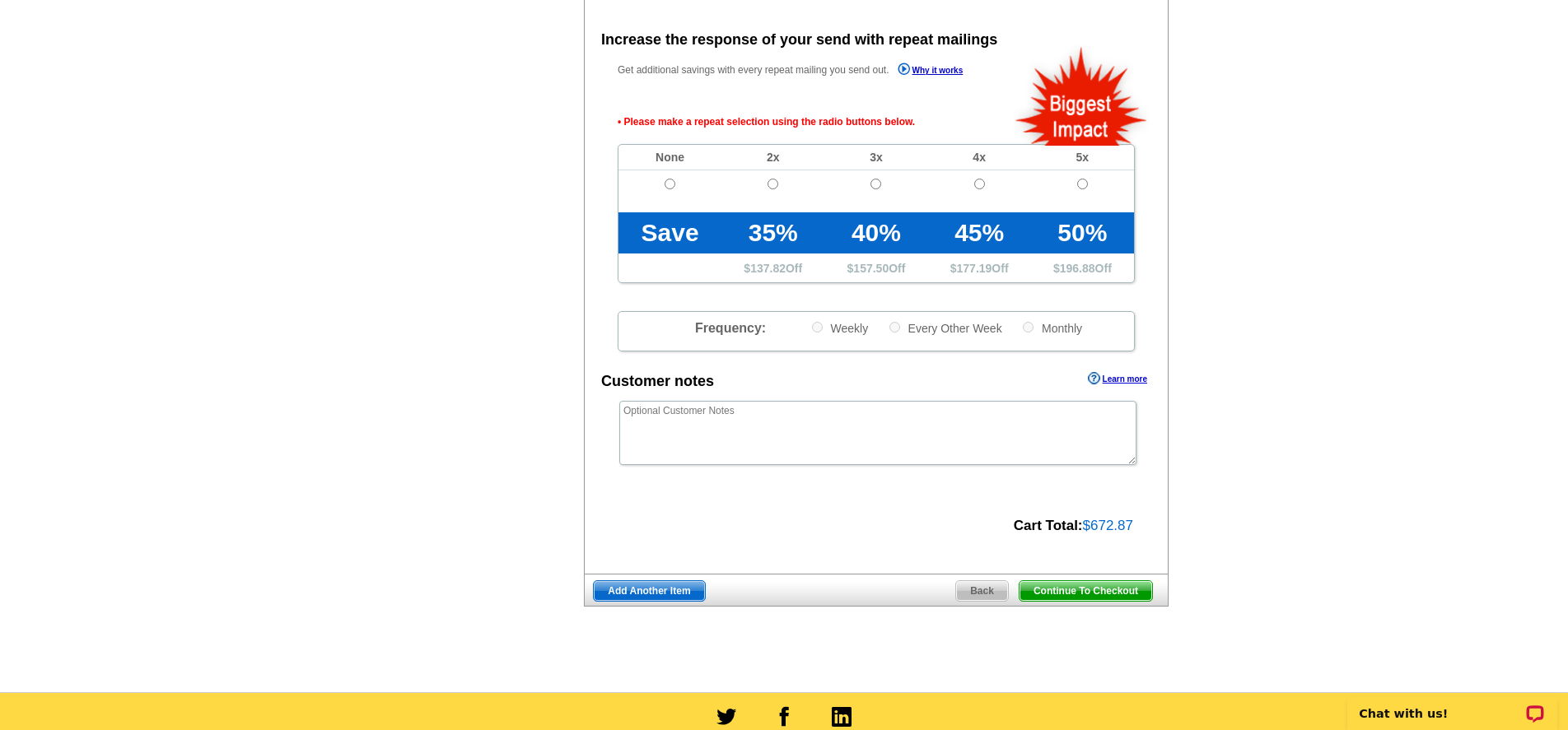
scroll to position [588, 0]
click at [672, 180] on input "radio" at bounding box center [670, 183] width 11 height 11
radio input "true"
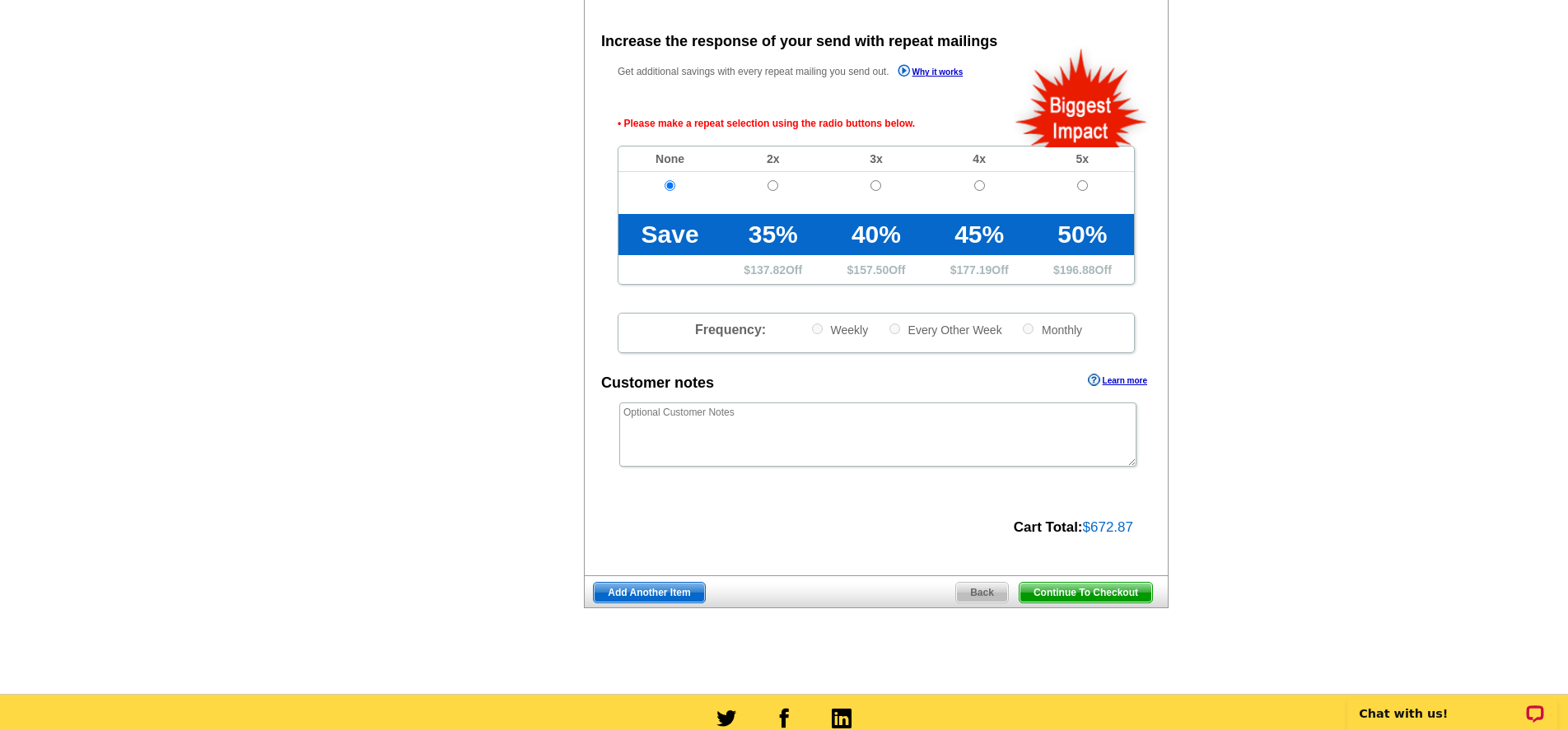
click at [1079, 593] on span "Continue To Checkout" at bounding box center [1085, 592] width 133 height 20
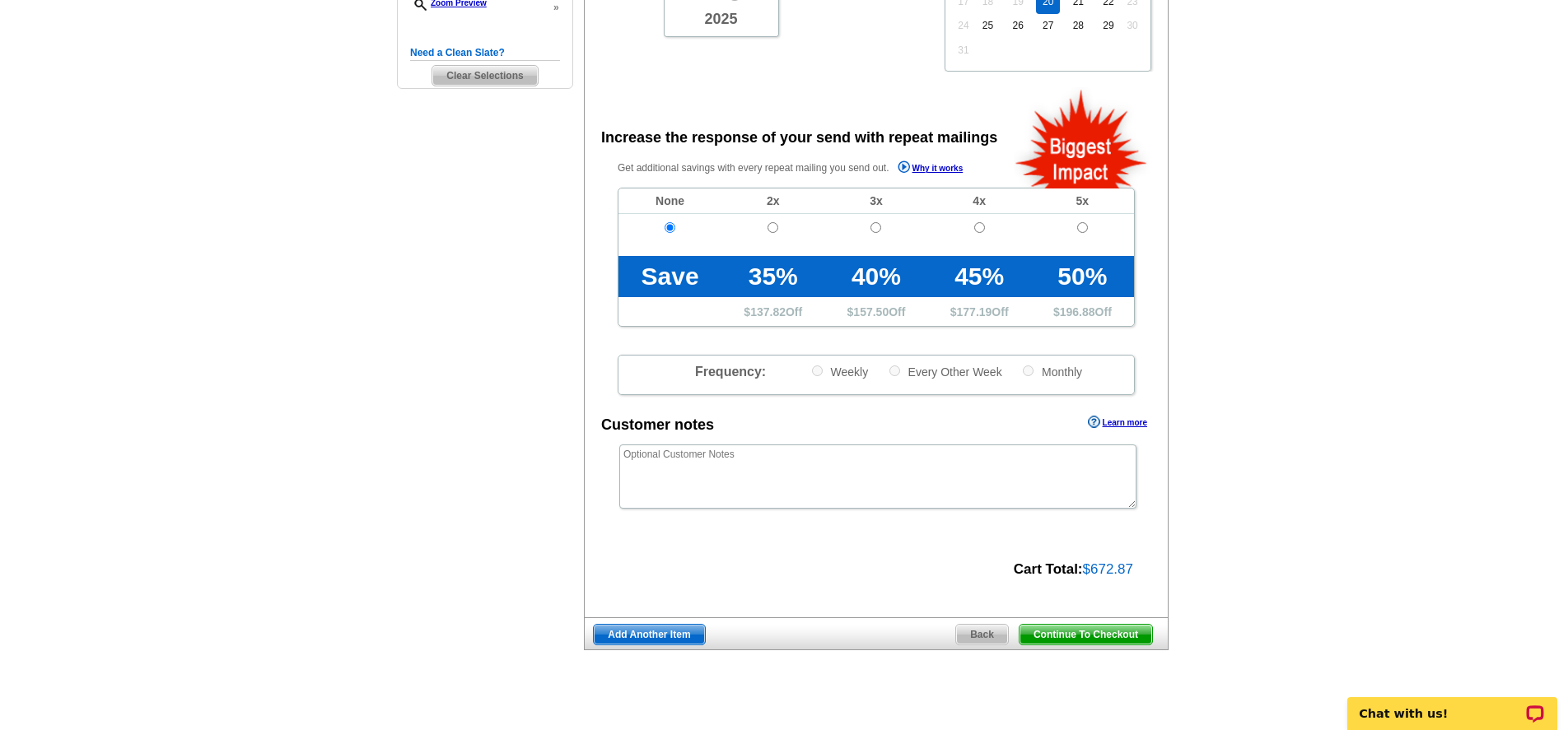
scroll to position [414, 0]
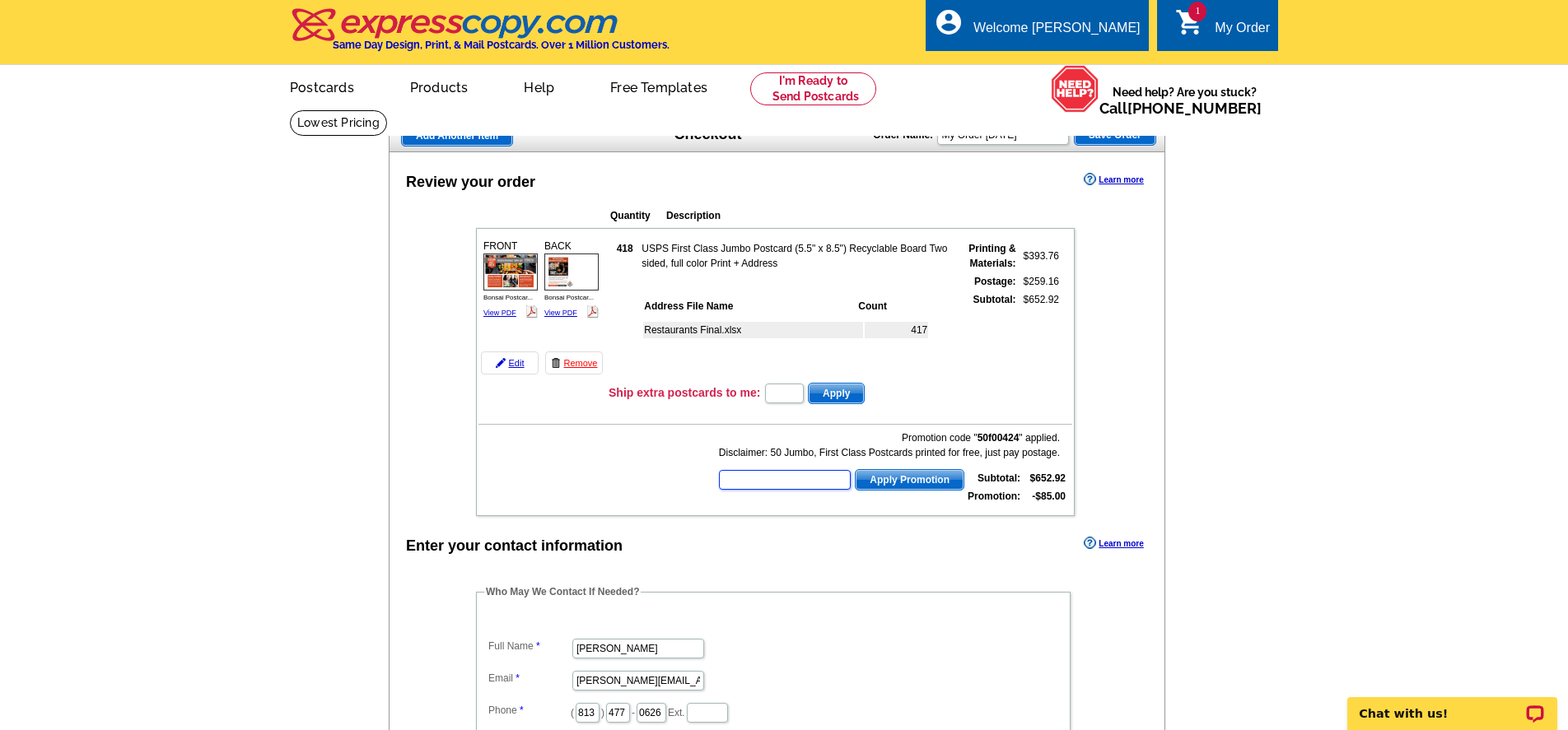
click at [778, 478] on input "text" at bounding box center [784, 479] width 132 height 20
type input "SMS60w"
click at [889, 476] on span "Apply Promotion" at bounding box center [909, 479] width 108 height 20
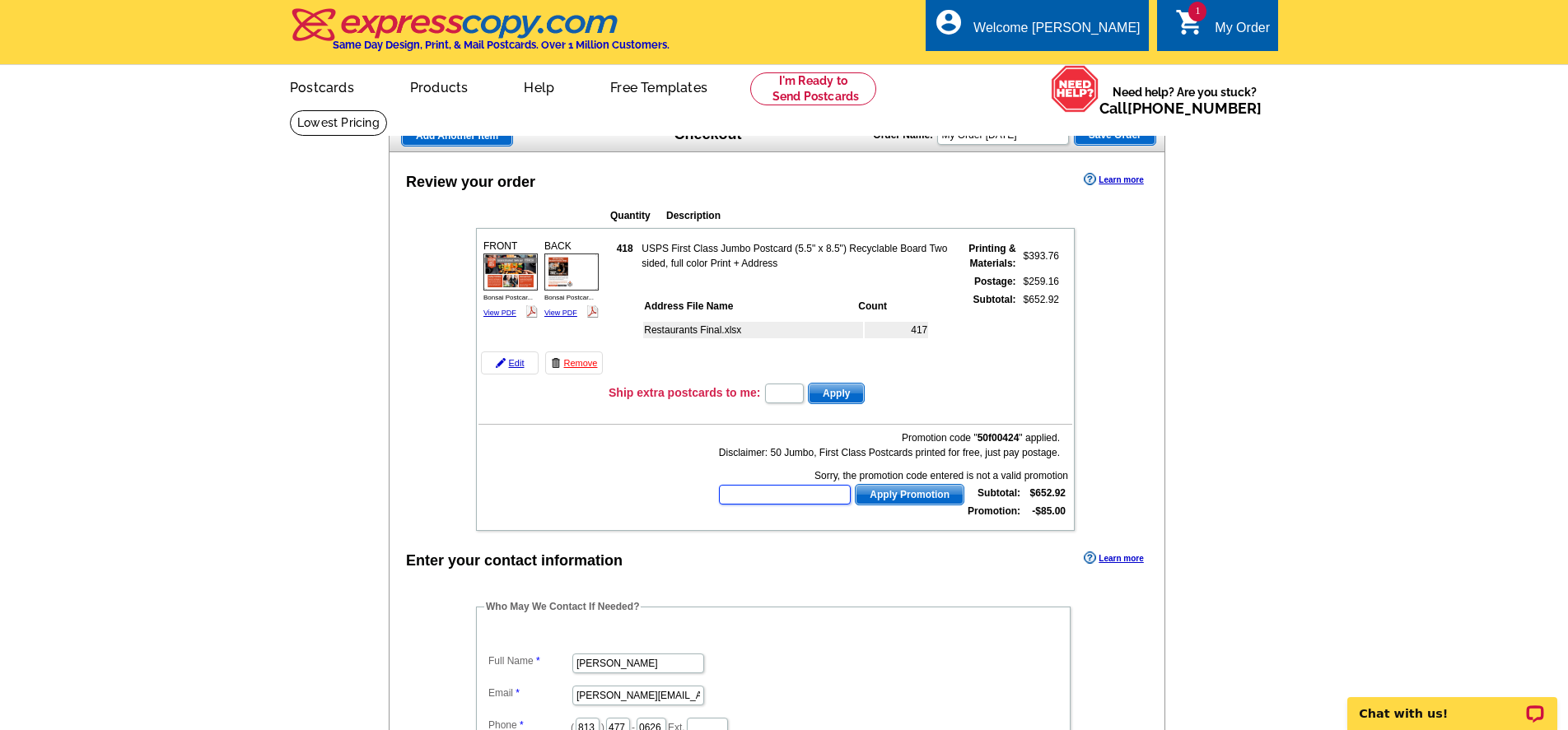
click at [783, 488] on input "text" at bounding box center [784, 494] width 132 height 20
paste input "BHHS13T"
type input "BHHS13T"
click at [868, 496] on span "Apply Promotion" at bounding box center [909, 494] width 108 height 20
click at [1192, 30] on icon "shopping_cart" at bounding box center [1189, 22] width 30 height 30
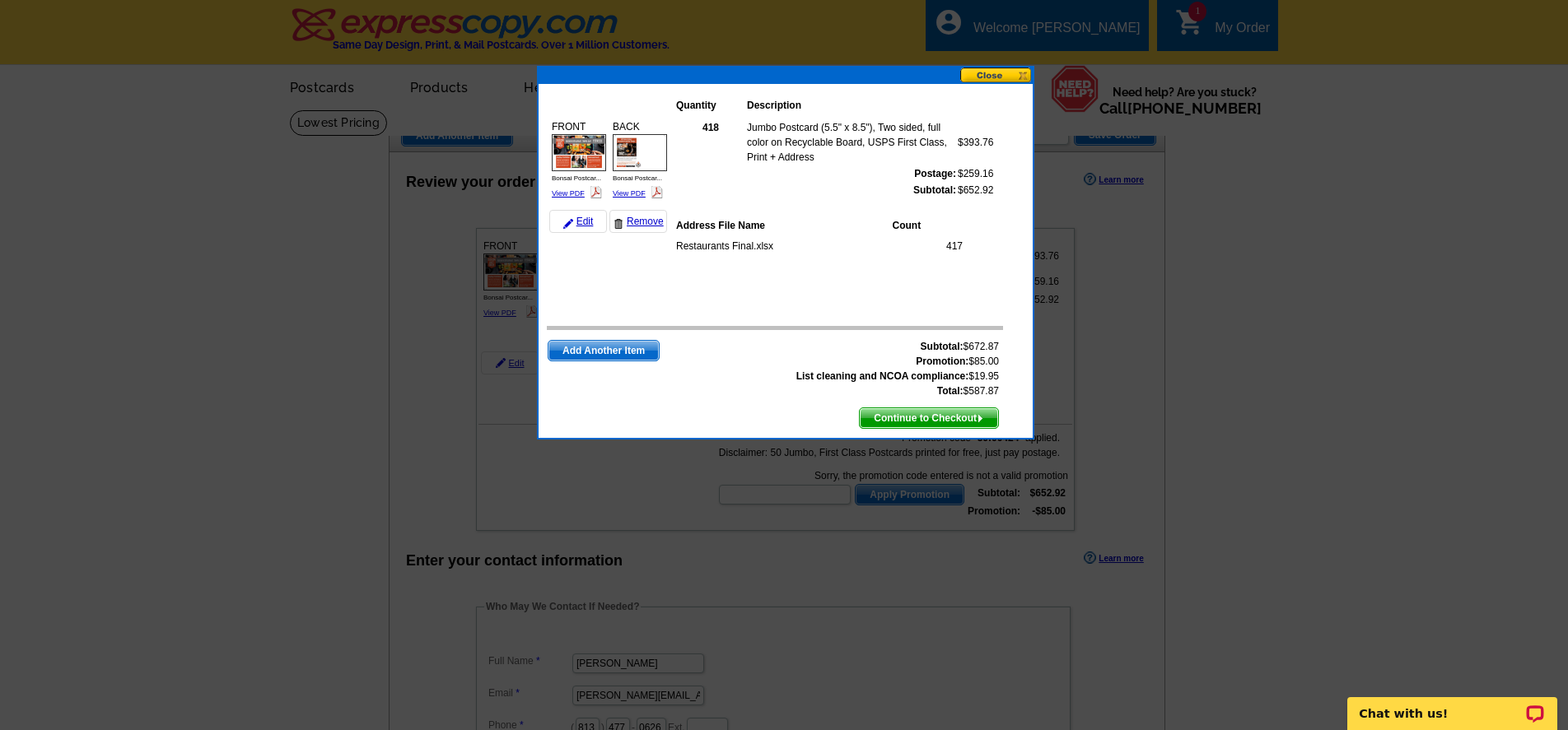
click at [989, 71] on button at bounding box center [996, 75] width 72 height 15
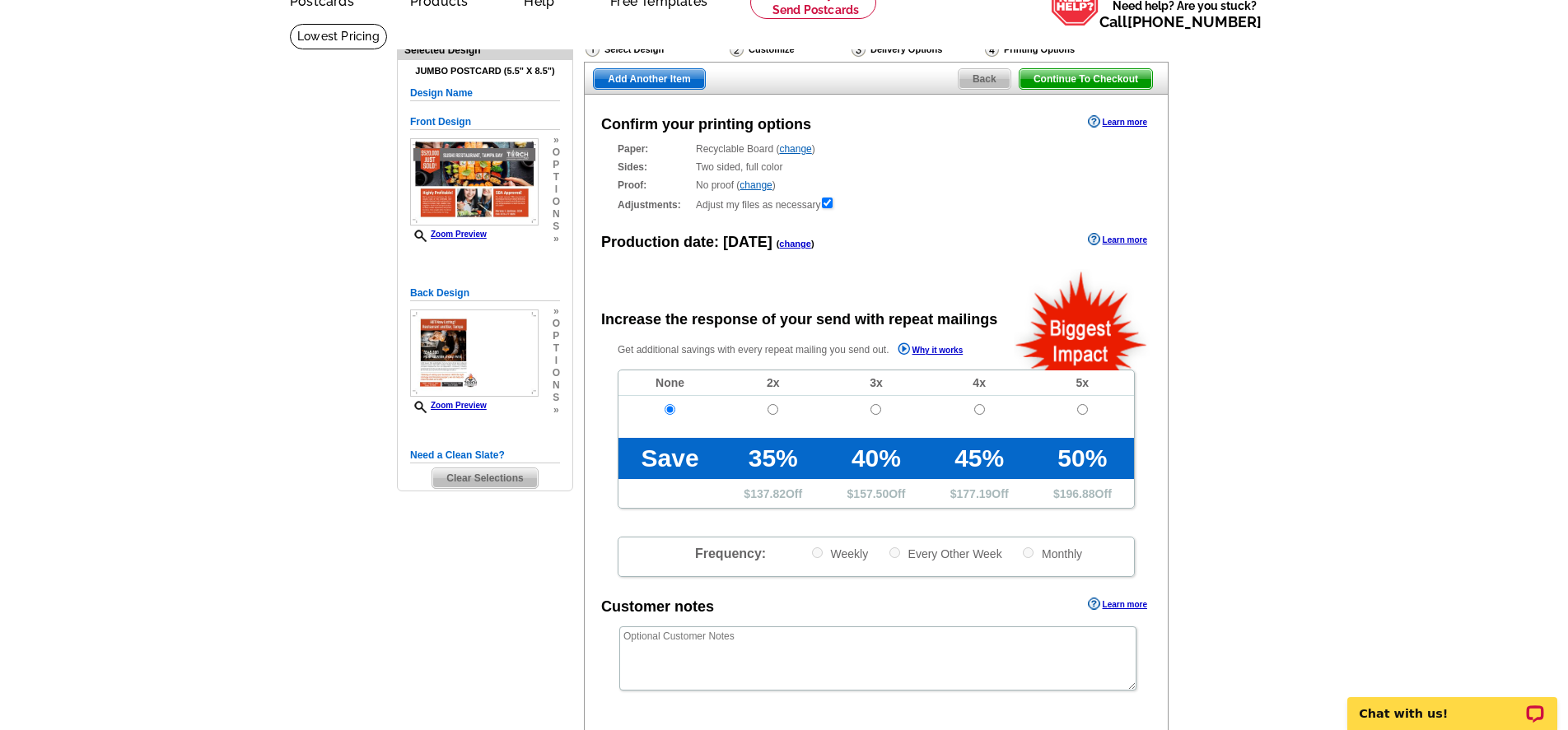
scroll to position [82, 0]
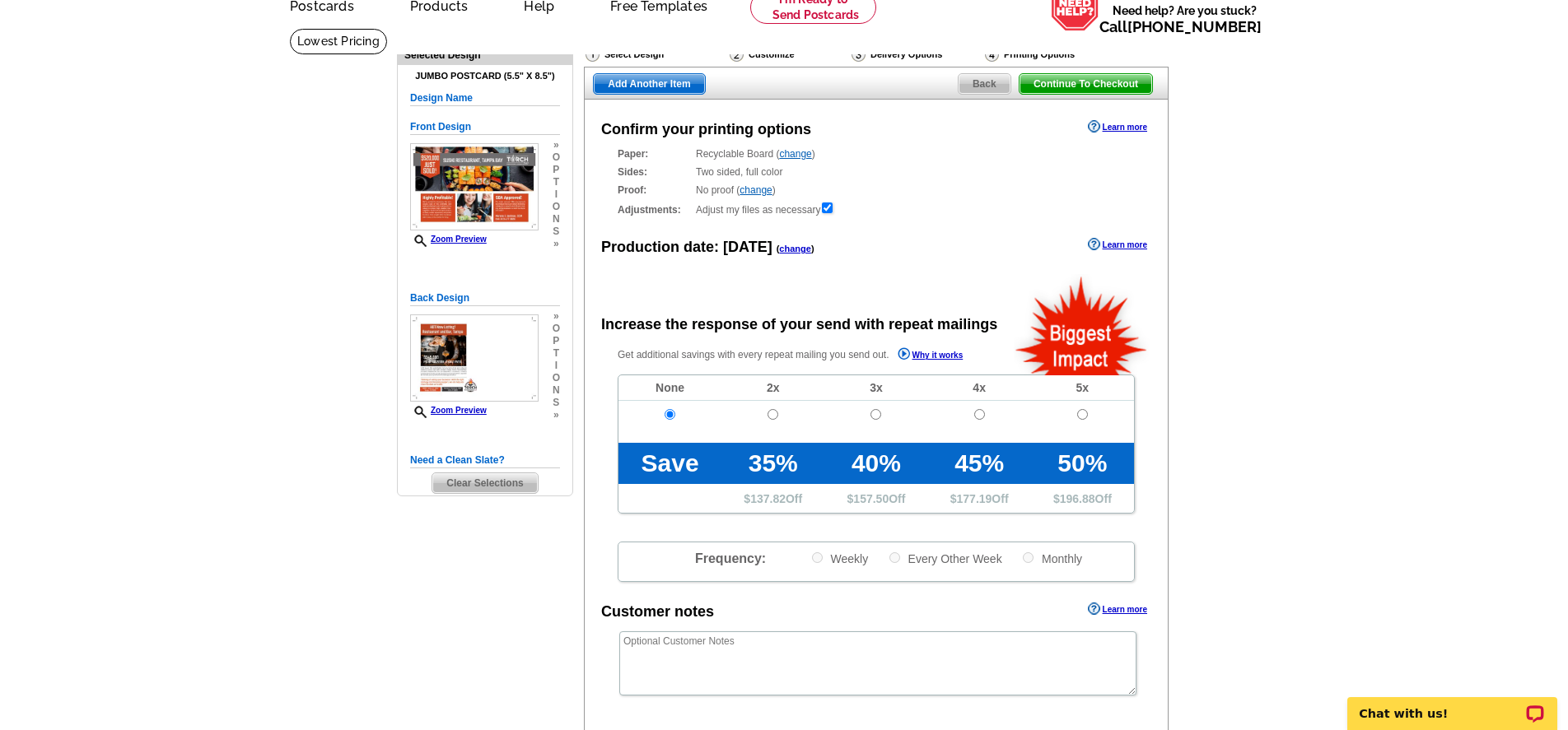
drag, startPoint x: 792, startPoint y: 248, endPoint x: 809, endPoint y: 242, distance: 18.0
click at [792, 248] on link "change" at bounding box center [795, 248] width 32 height 10
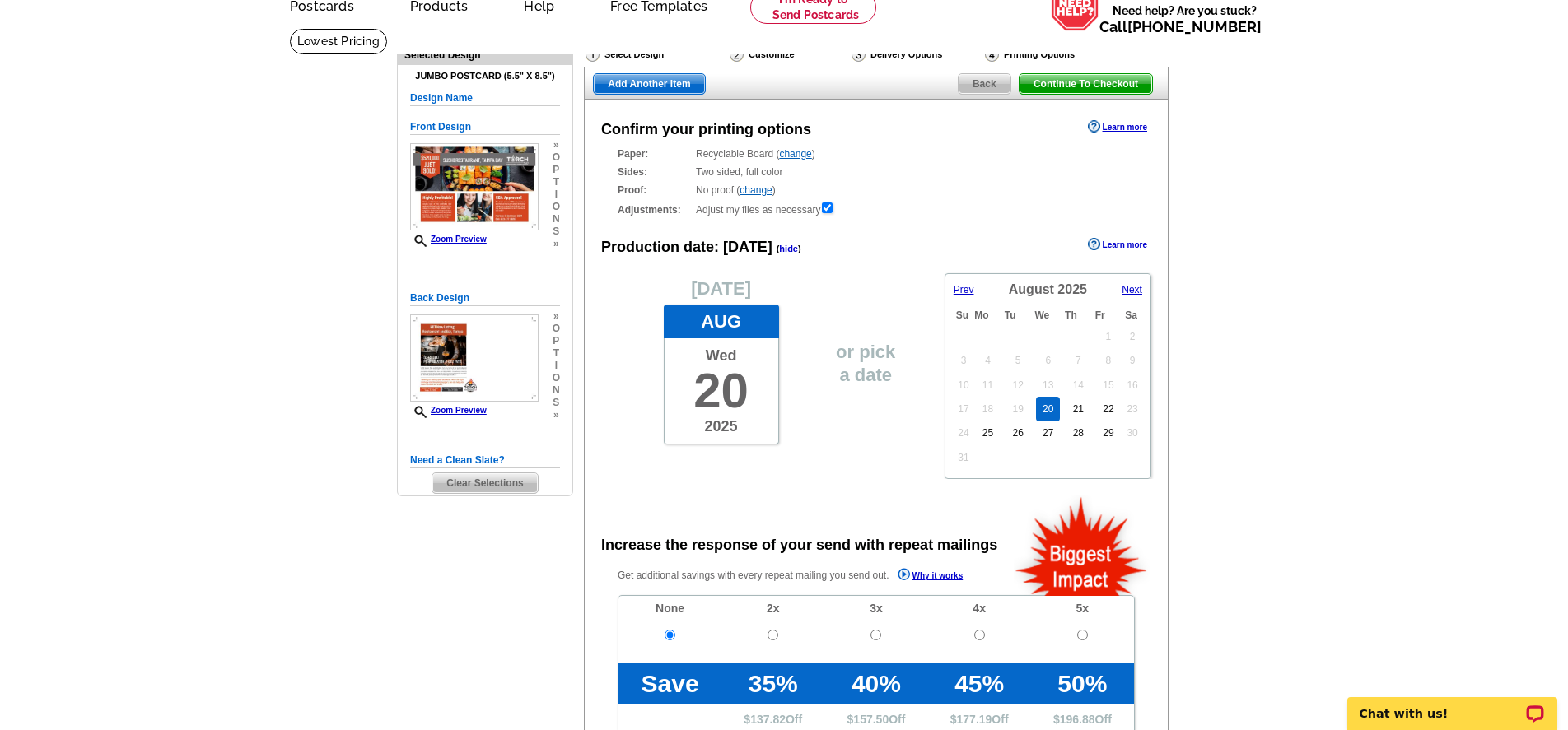
scroll to position [0, 0]
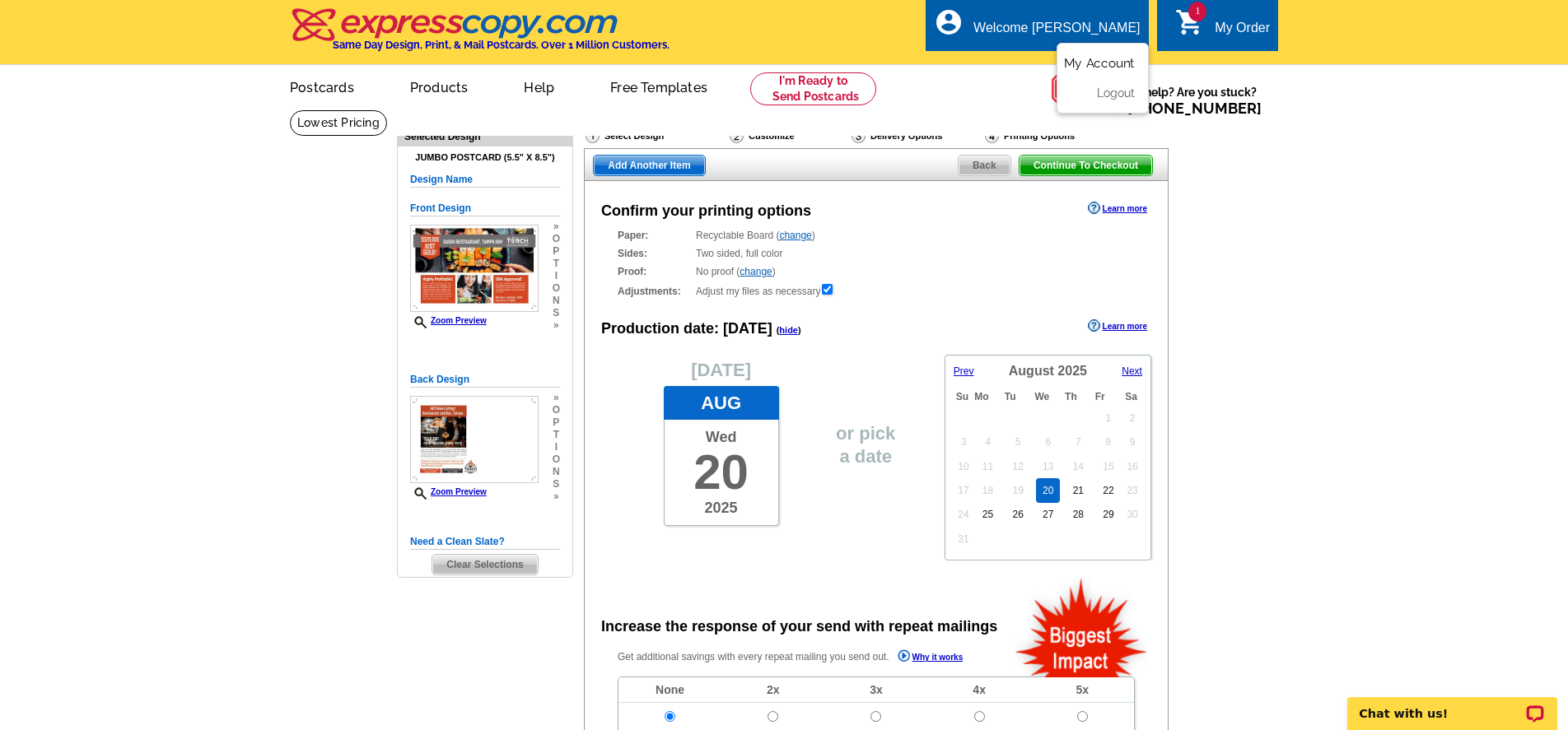
click at [1095, 63] on link "My Account" at bounding box center [1099, 63] width 71 height 14
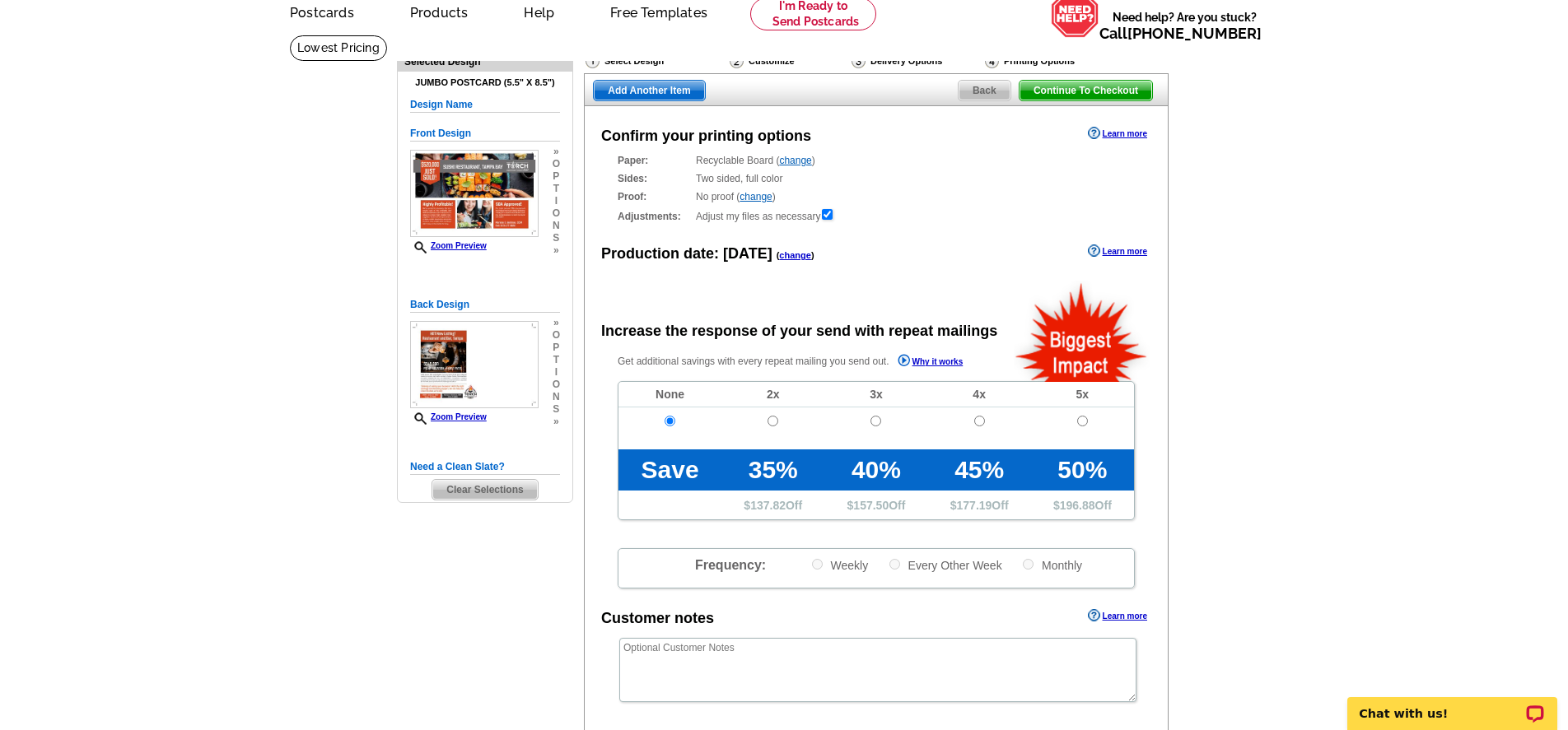
scroll to position [74, 0]
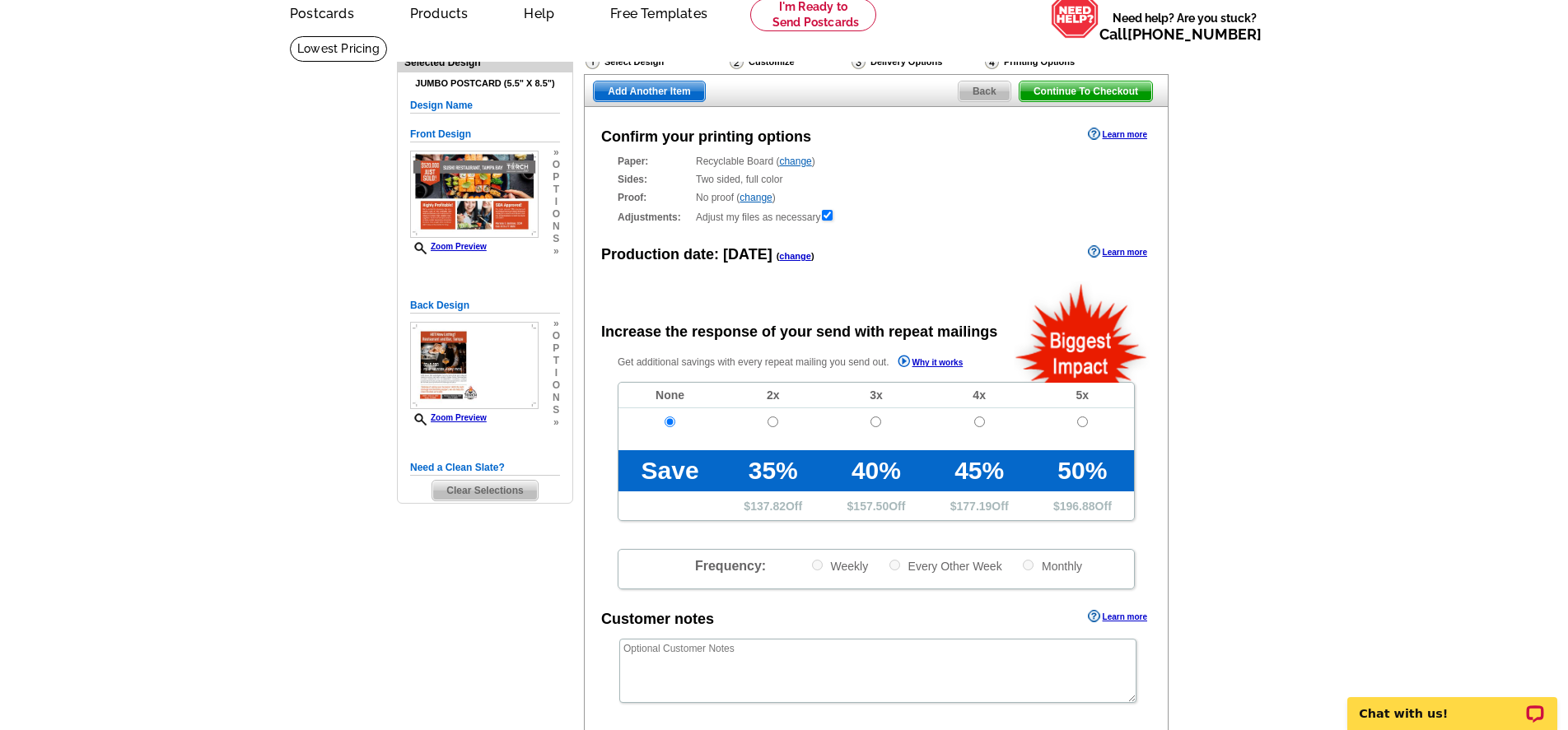
click at [792, 258] on link "change" at bounding box center [795, 256] width 32 height 10
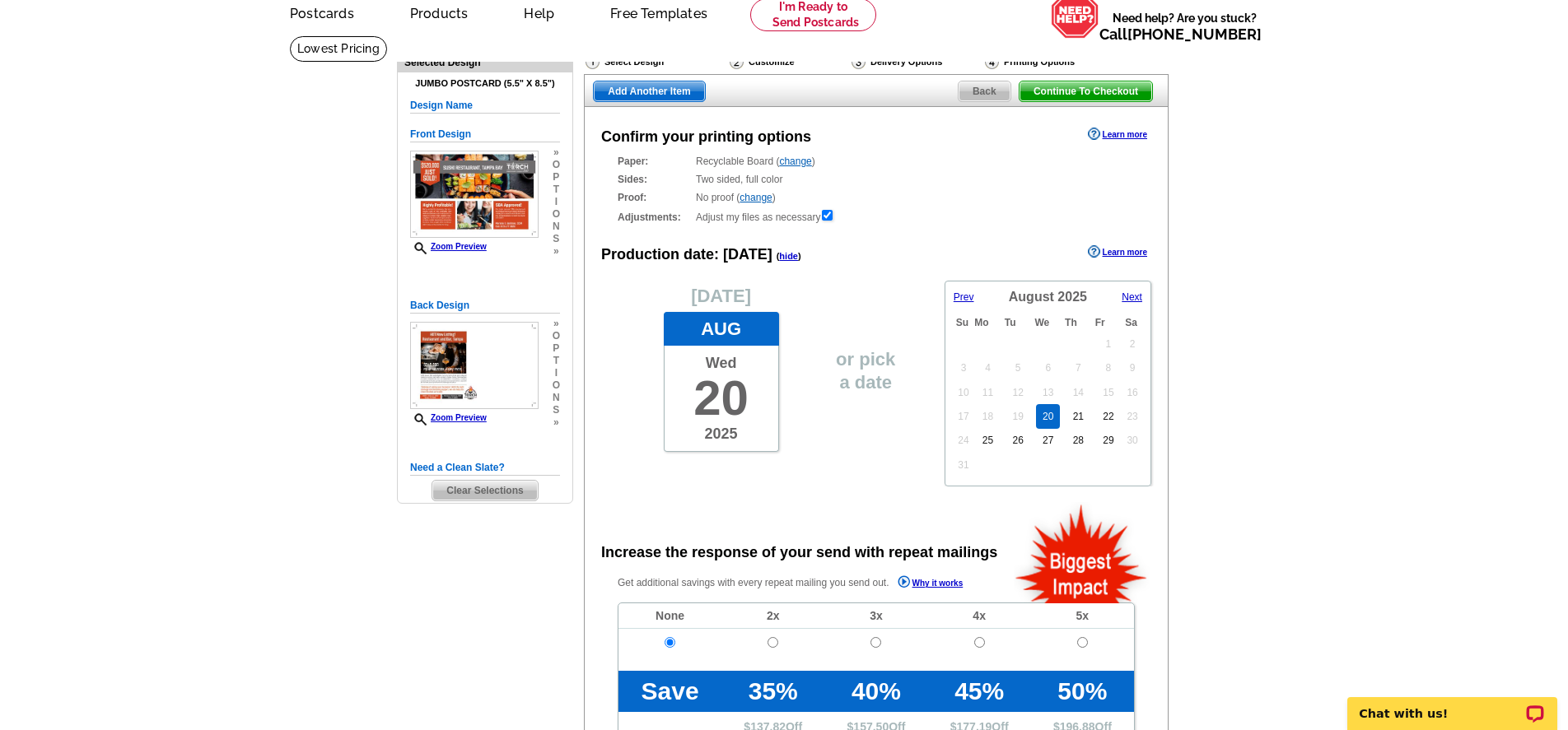
click at [1134, 297] on span "Next" at bounding box center [1131, 297] width 20 height 12
click at [991, 379] on link "8" at bounding box center [987, 375] width 19 height 25
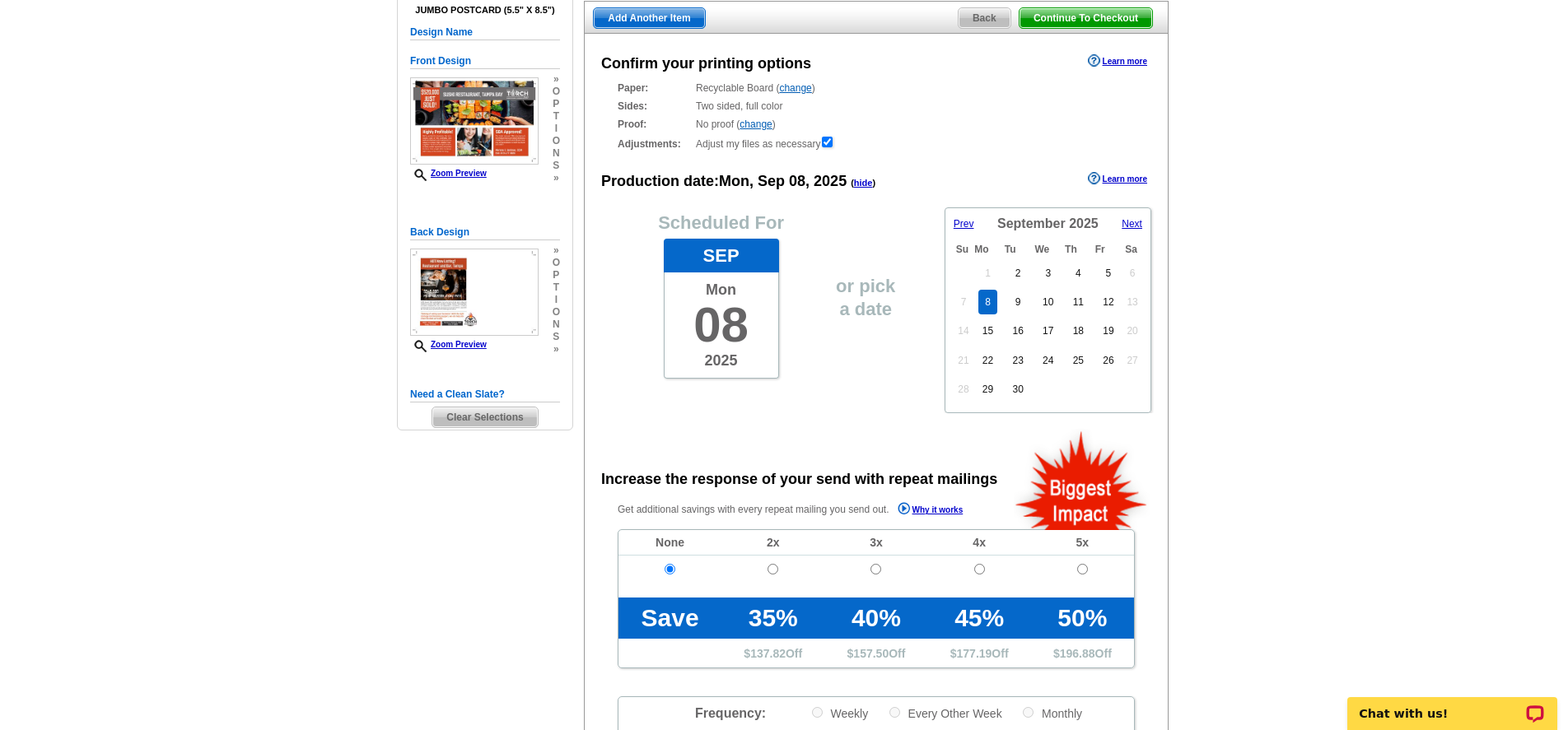
scroll to position [140, 0]
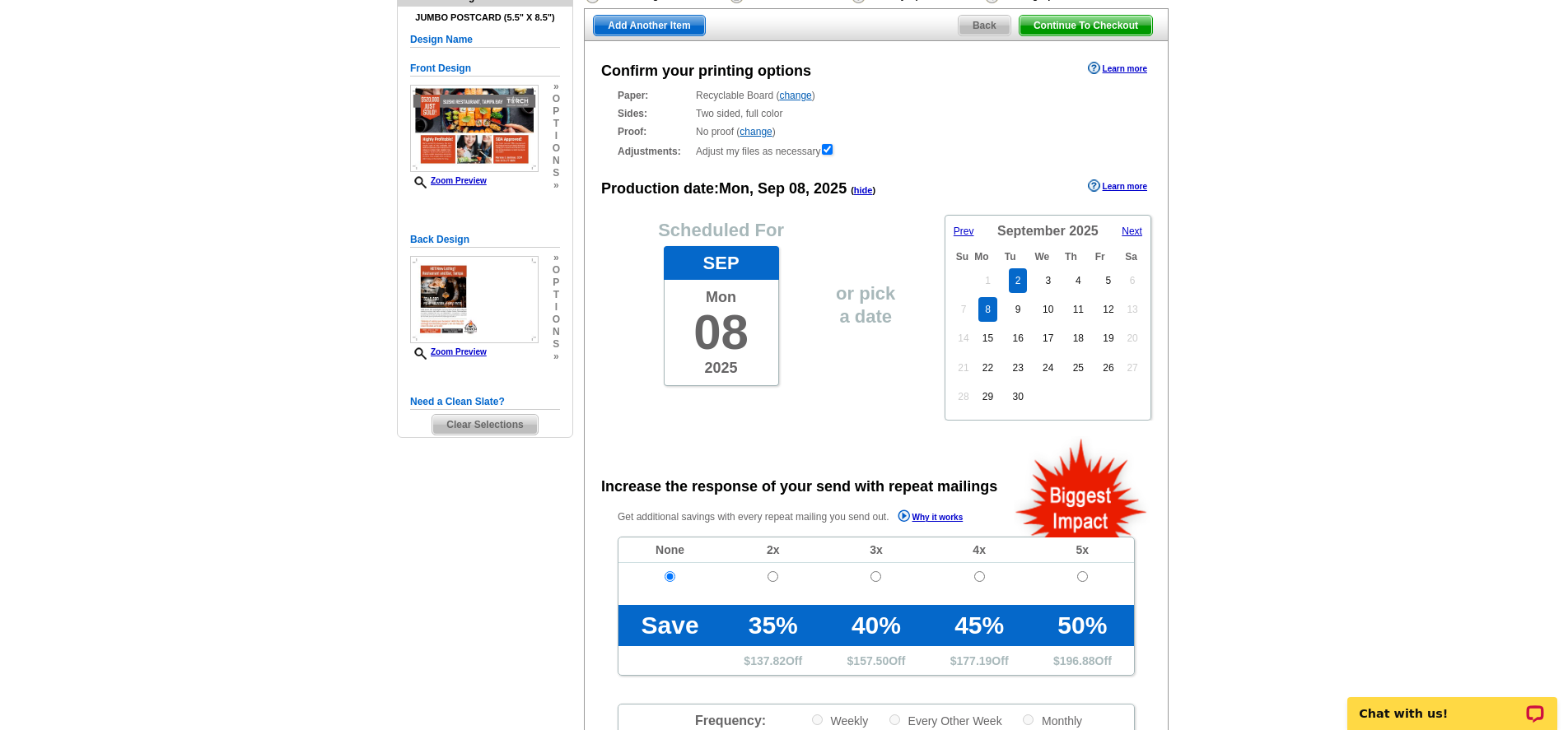
click at [1019, 278] on link "2" at bounding box center [1018, 280] width 19 height 25
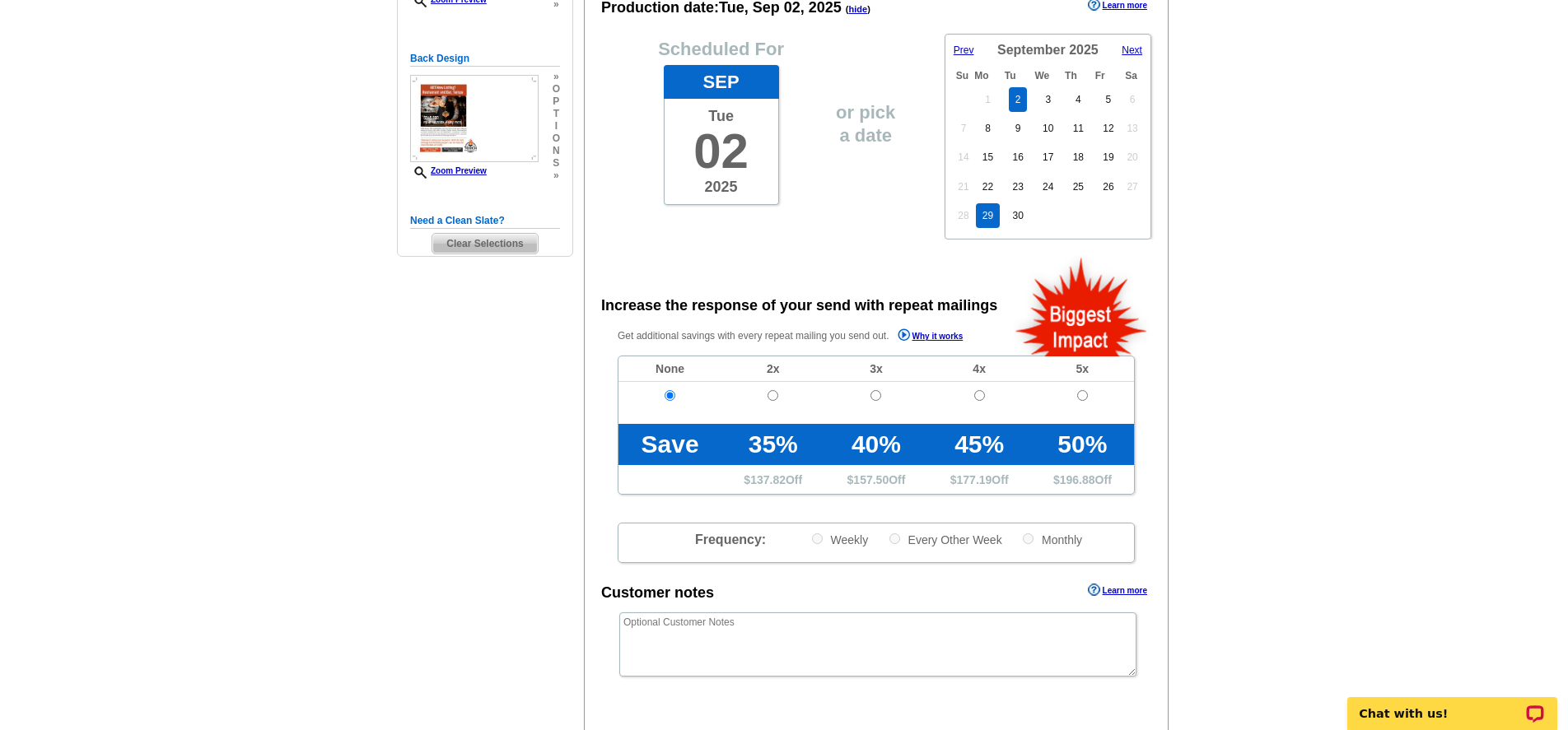
scroll to position [305, 0]
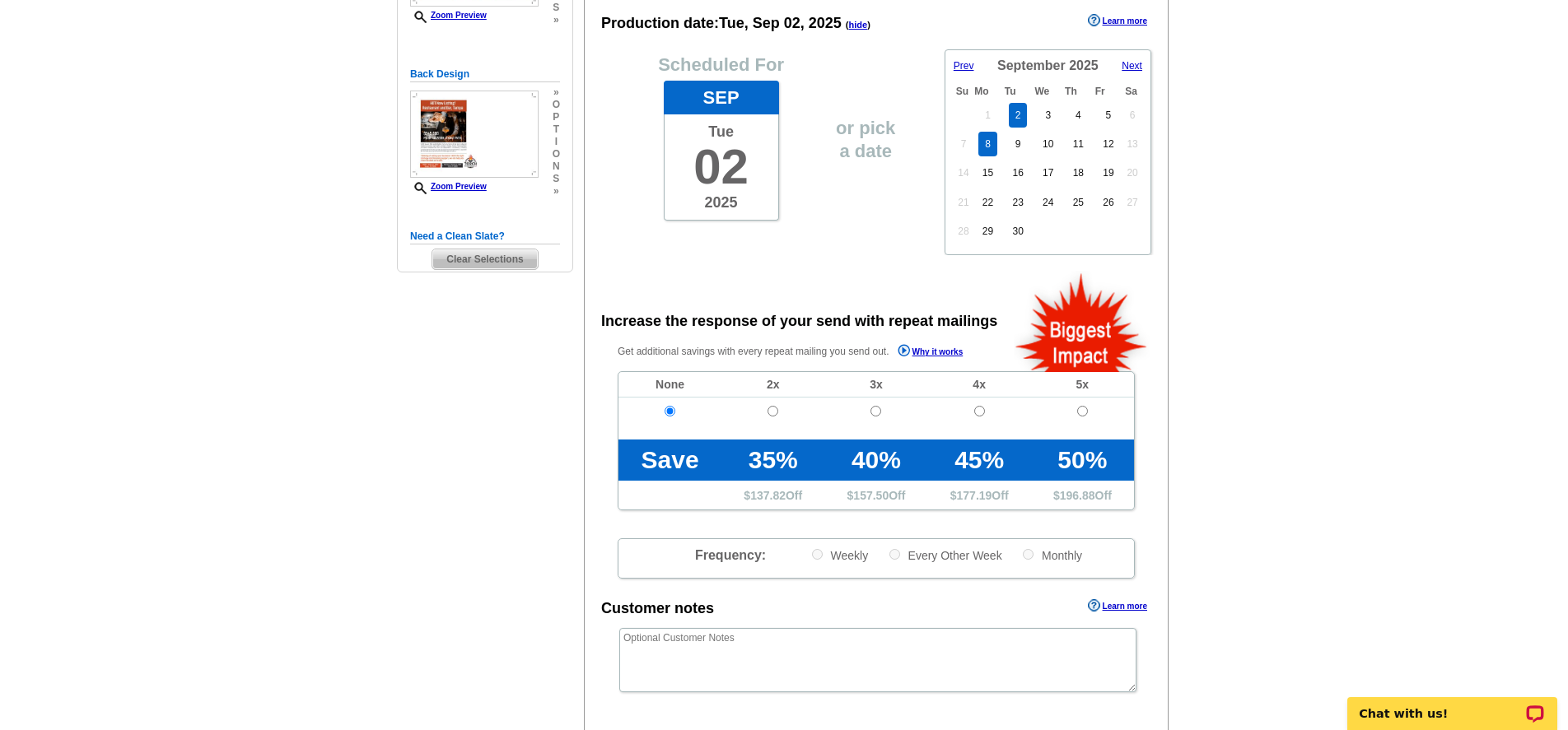
click at [989, 153] on link "8" at bounding box center [987, 144] width 19 height 25
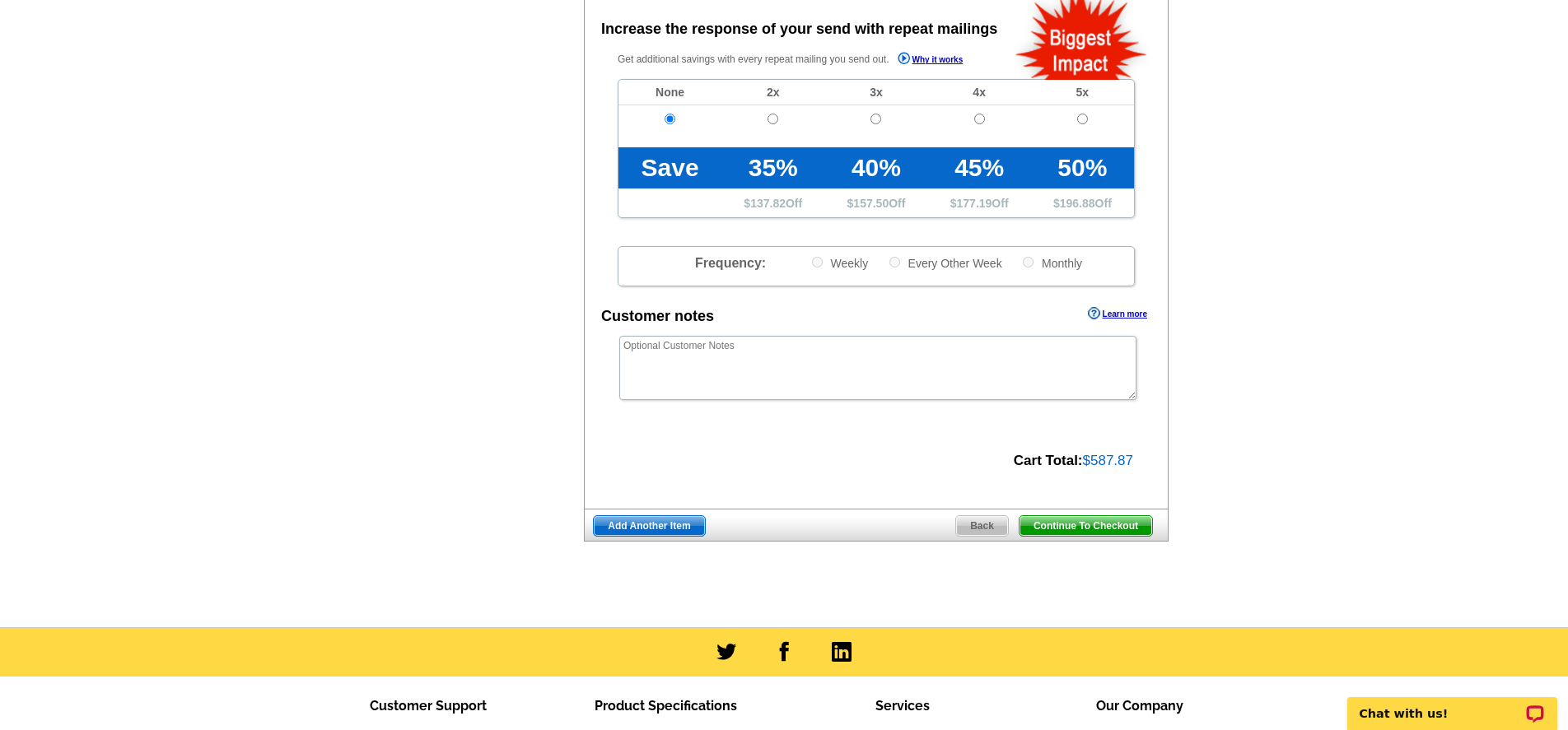
scroll to position [600, 0]
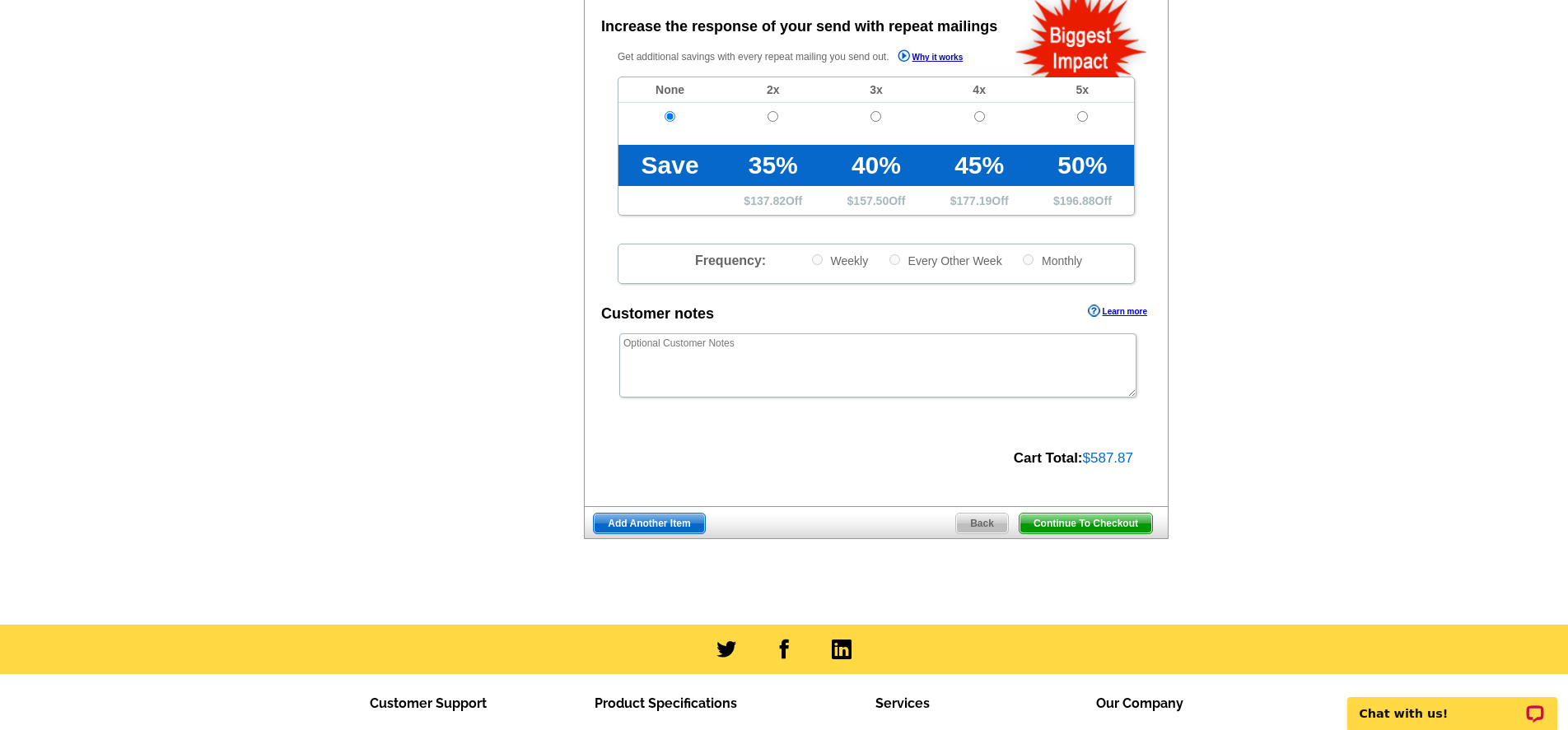
drag, startPoint x: 1080, startPoint y: 525, endPoint x: 943, endPoint y: 503, distance: 138.8
click at [1080, 525] on span "Continue To Checkout" at bounding box center [1085, 523] width 133 height 20
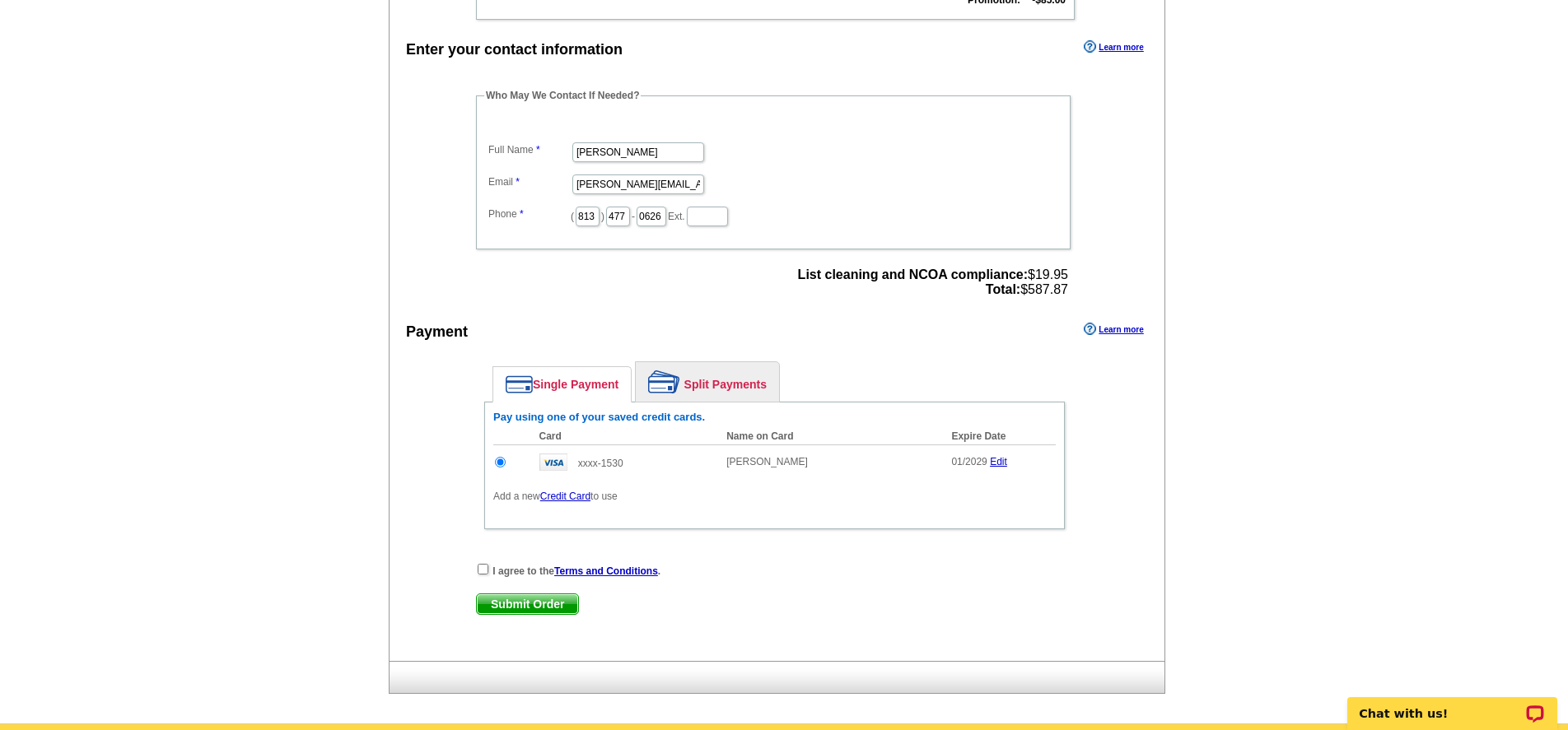
scroll to position [512, 0]
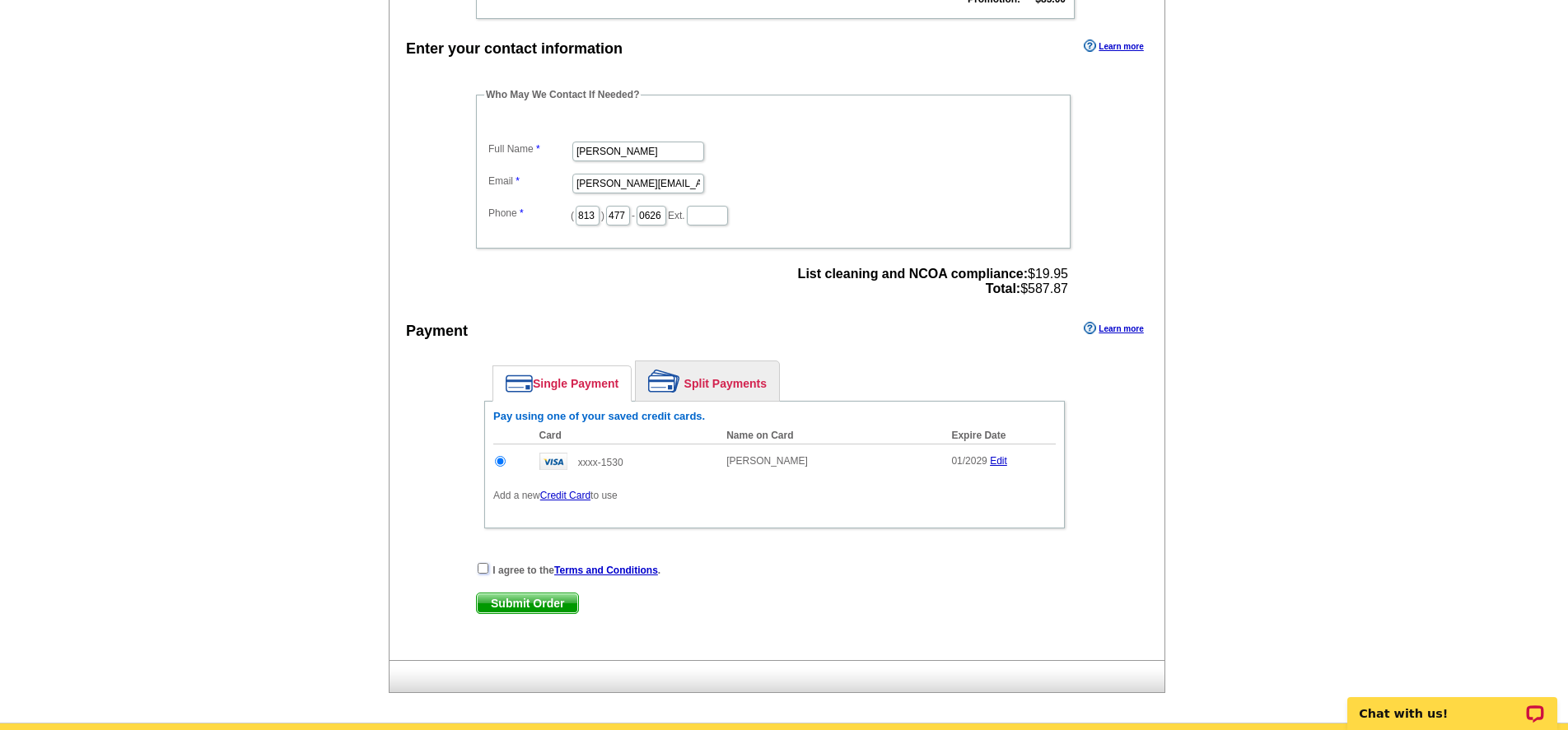
click at [482, 570] on input "checkbox" at bounding box center [483, 568] width 11 height 11
checkbox input "true"
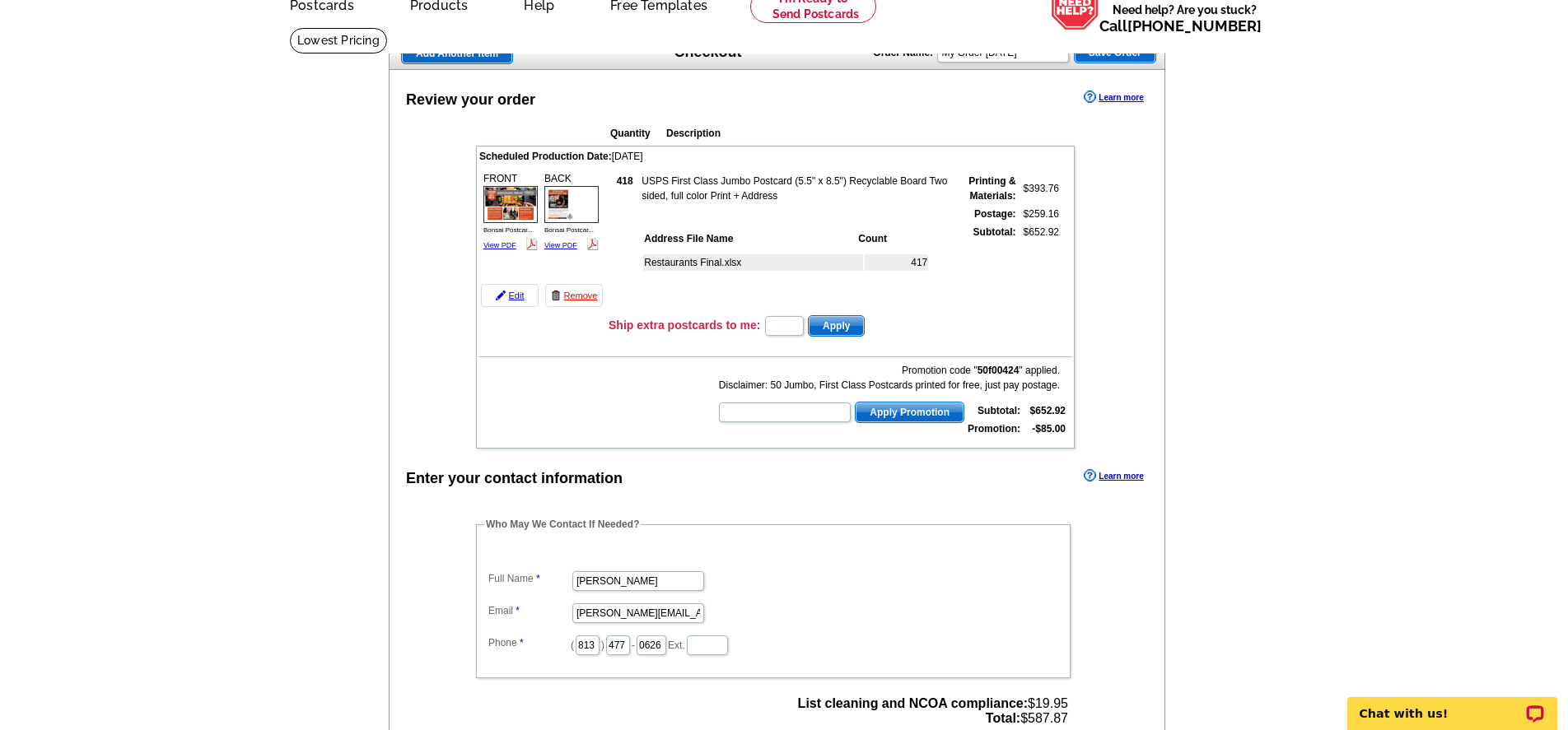
scroll to position [81, 0]
click at [754, 419] on input "text" at bounding box center [784, 413] width 132 height 20
click at [775, 416] on input "text" at bounding box center [784, 413] width 132 height 20
type input "cc2330"
click at [904, 411] on span "Apply Promotion" at bounding box center [909, 413] width 108 height 20
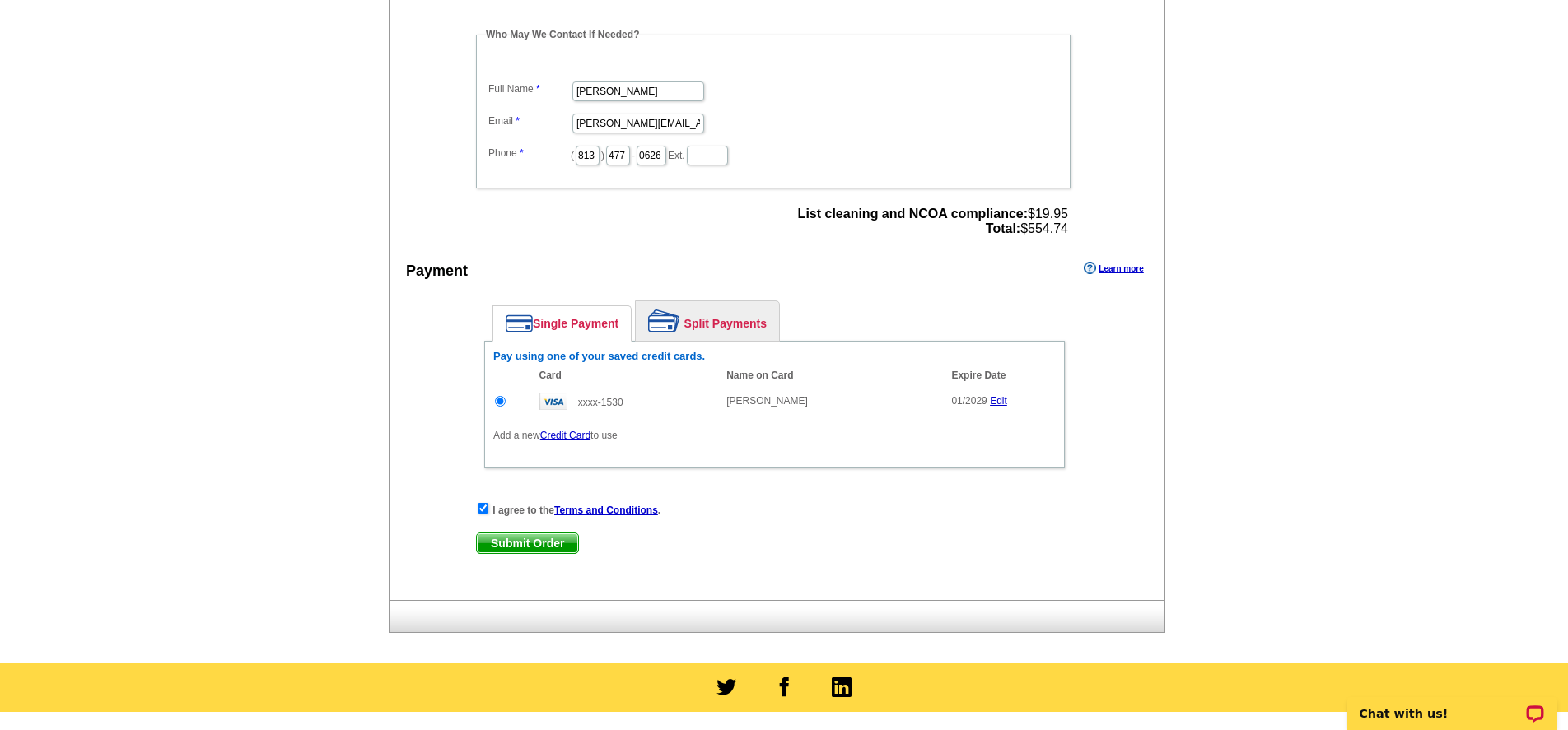
scroll to position [578, 0]
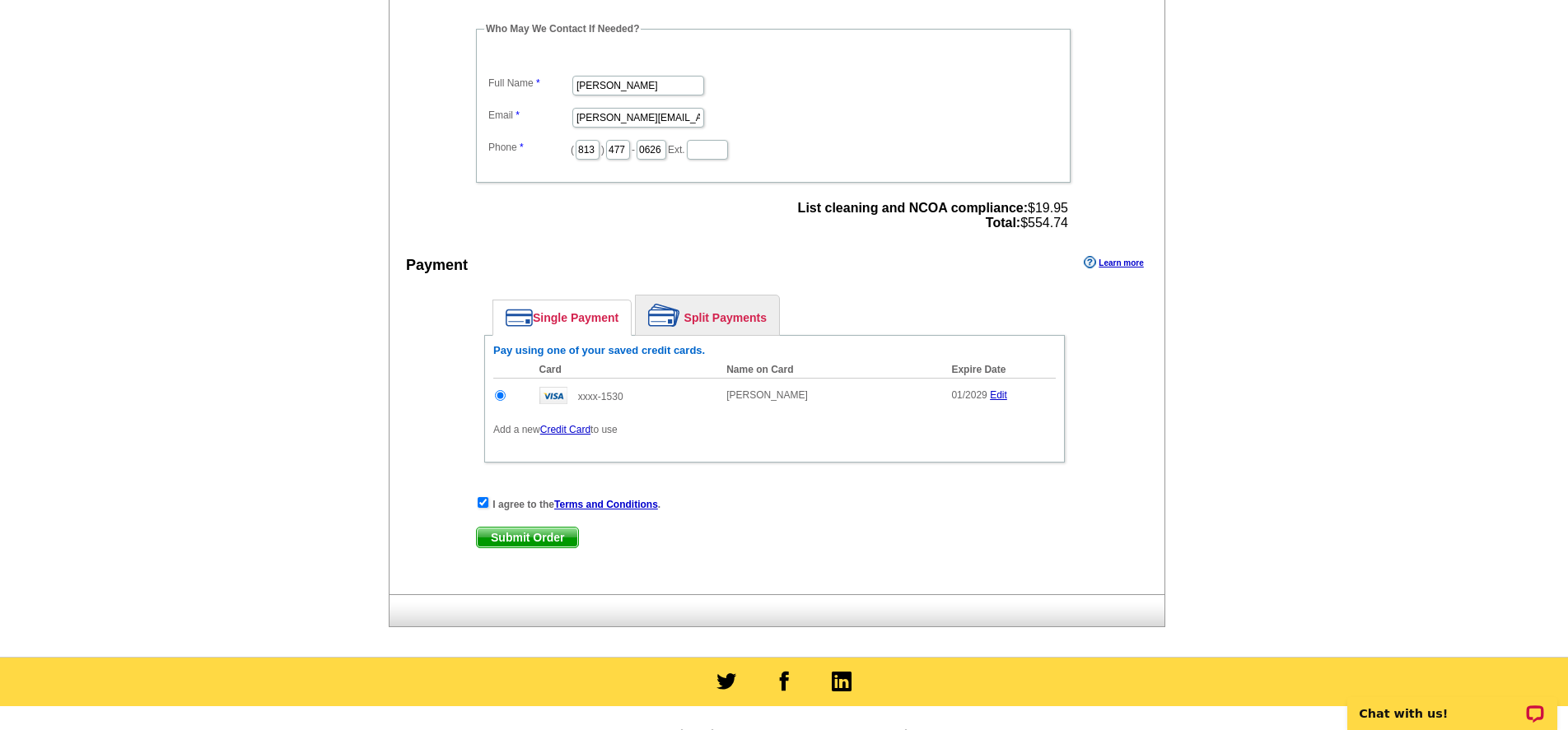
click at [521, 538] on span "Submit Order" at bounding box center [527, 537] width 101 height 20
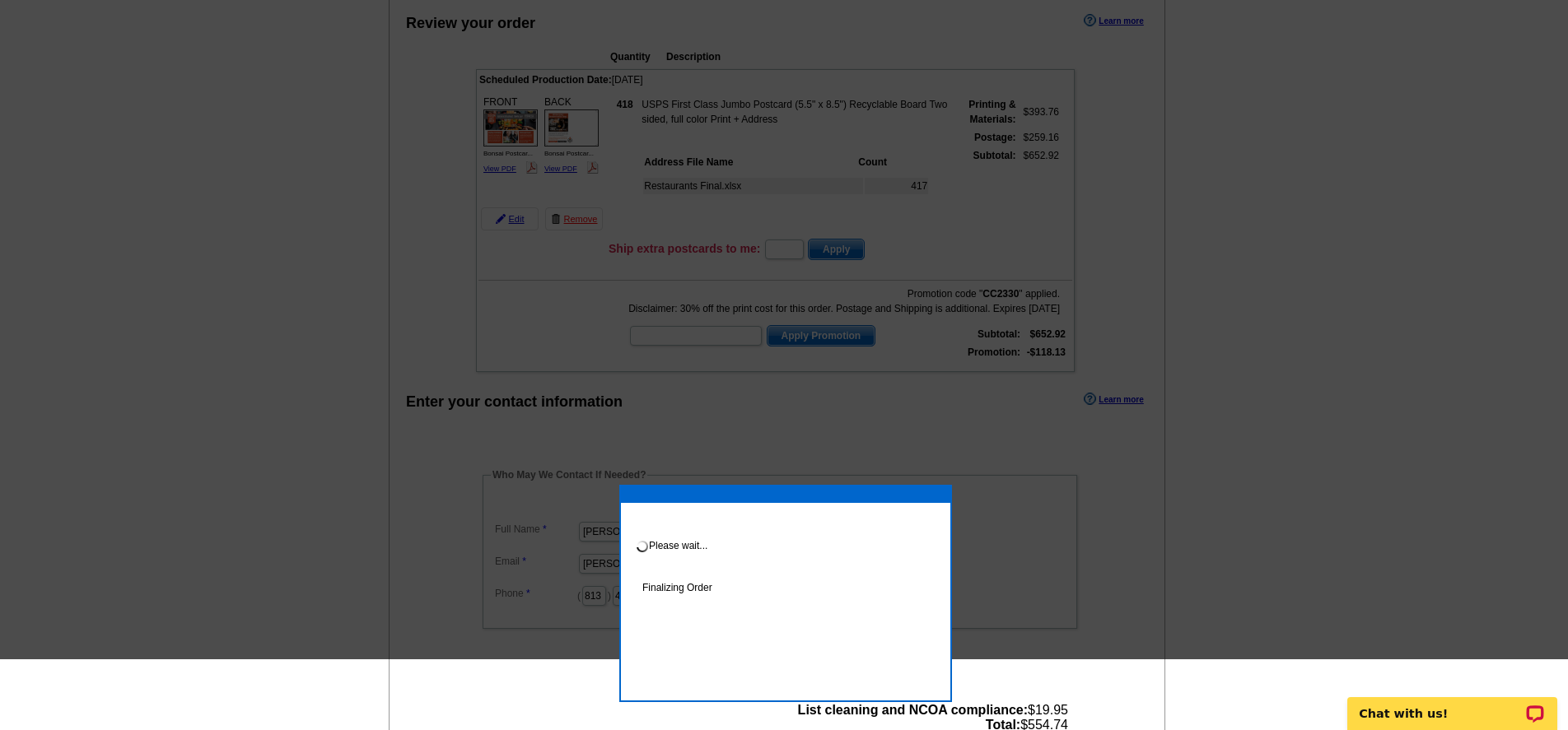
scroll to position [32, 0]
